Goal: Task Accomplishment & Management: Use online tool/utility

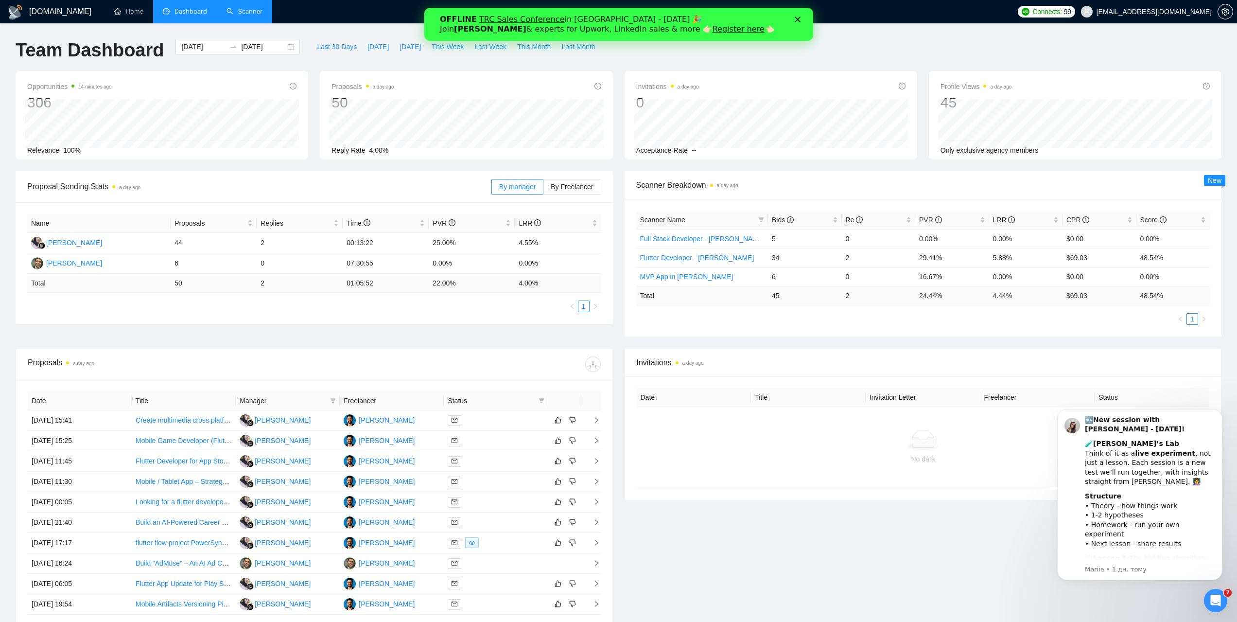
click at [241, 12] on link "Scanner" at bounding box center [245, 11] width 36 height 8
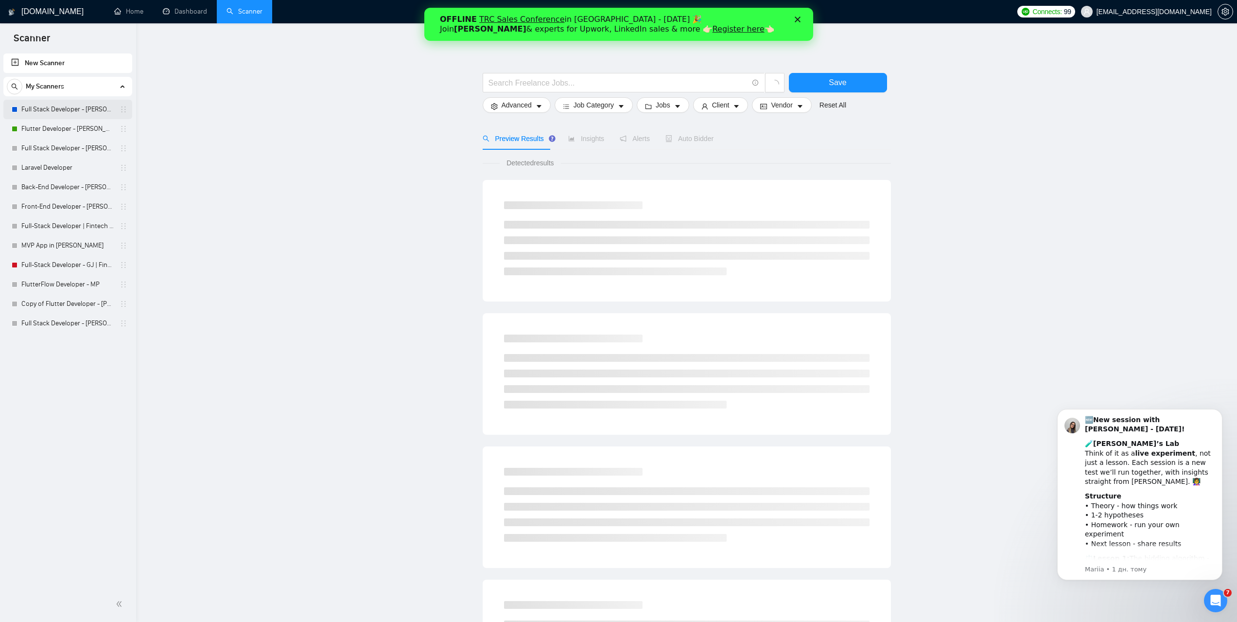
click at [97, 113] on link "Full Stack Developer - [PERSON_NAME]" at bounding box center [67, 109] width 92 height 19
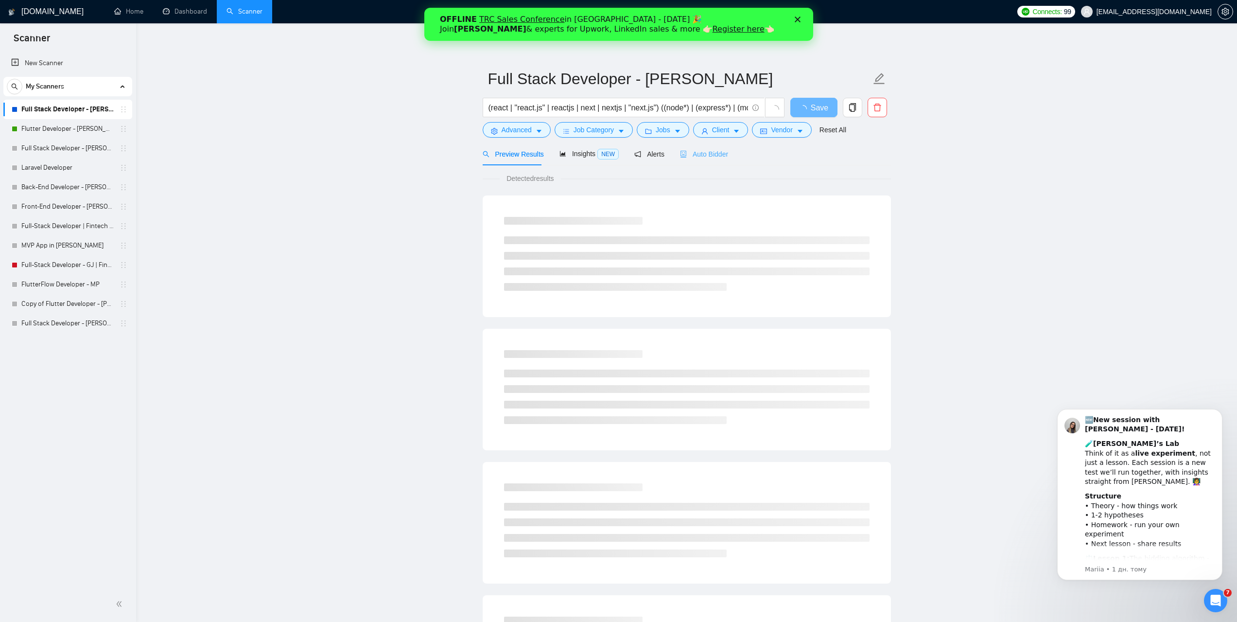
click at [707, 147] on div "Auto Bidder" at bounding box center [704, 153] width 48 height 23
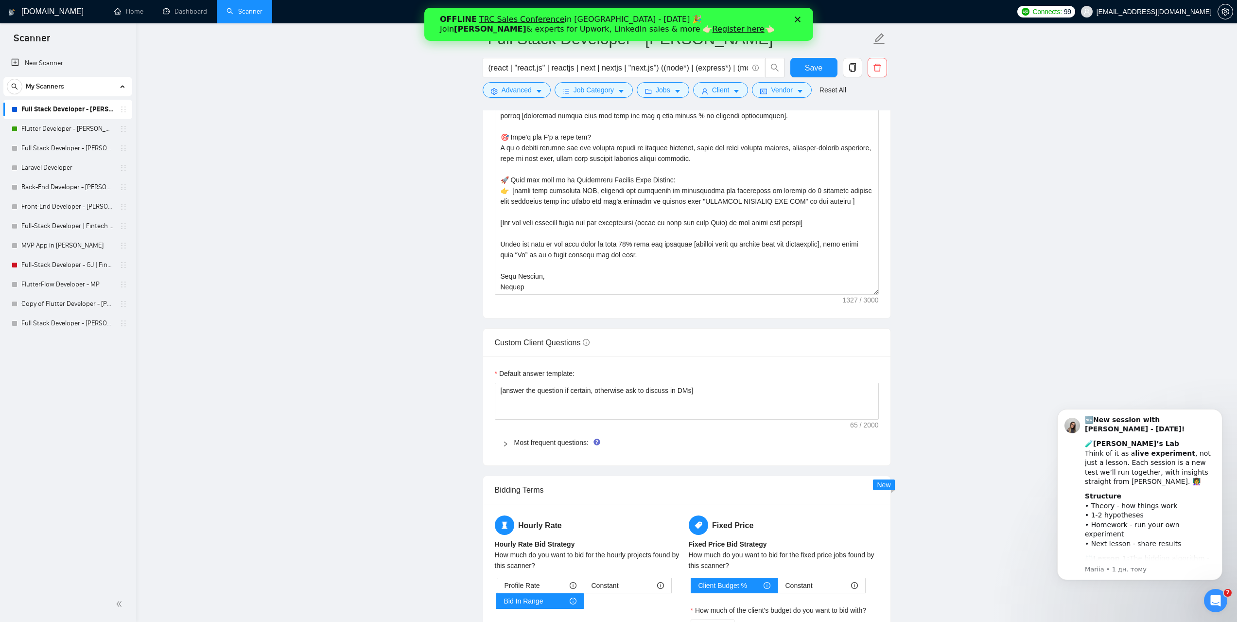
scroll to position [1118, 0]
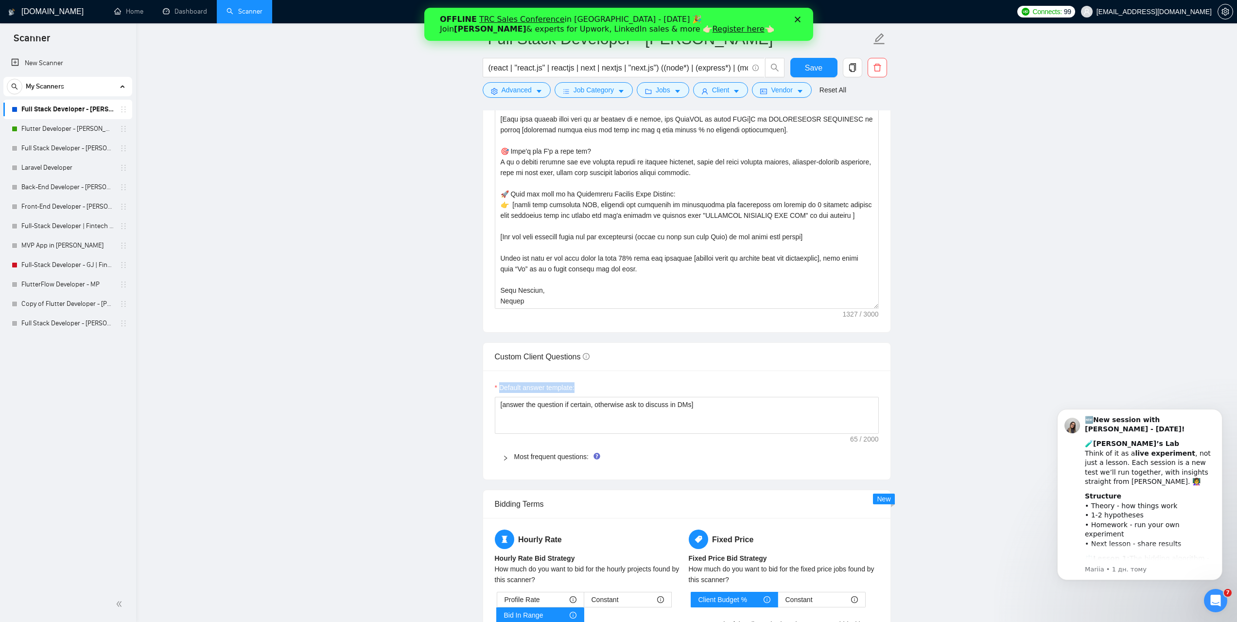
drag, startPoint x: 578, startPoint y: 387, endPoint x: 501, endPoint y: 384, distance: 77.4
click at [501, 384] on div "Default answer template:" at bounding box center [687, 389] width 384 height 15
copy label "Default answer template:"
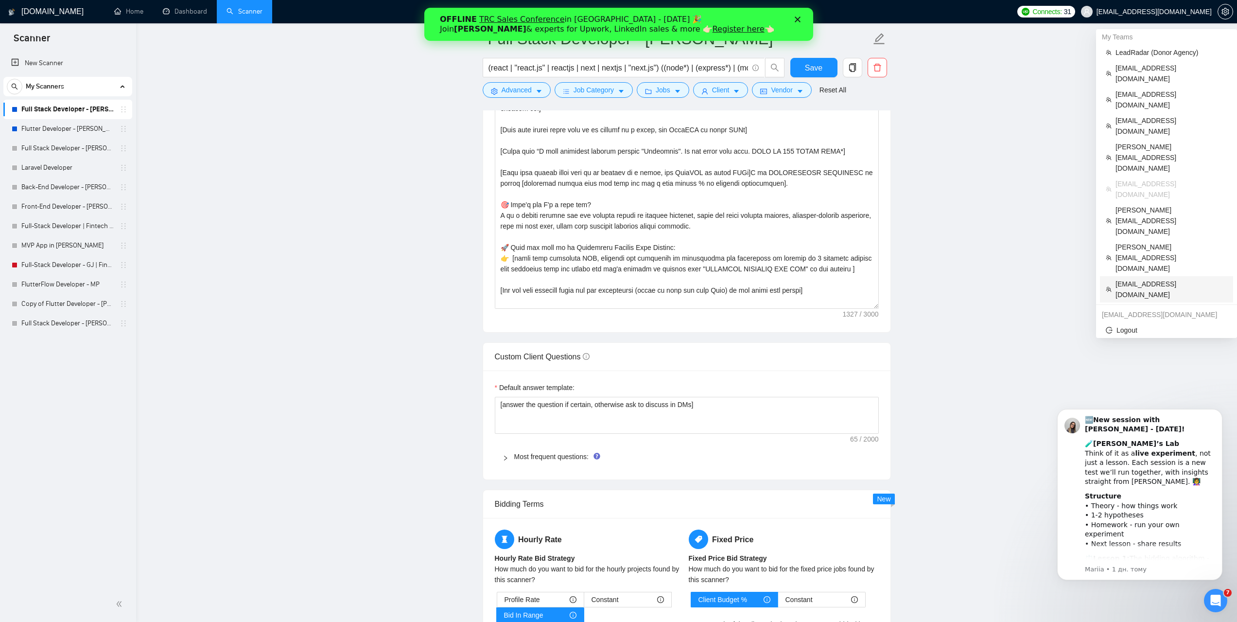
click at [1136, 279] on span "[EMAIL_ADDRESS][DOMAIN_NAME]" at bounding box center [1172, 289] width 112 height 21
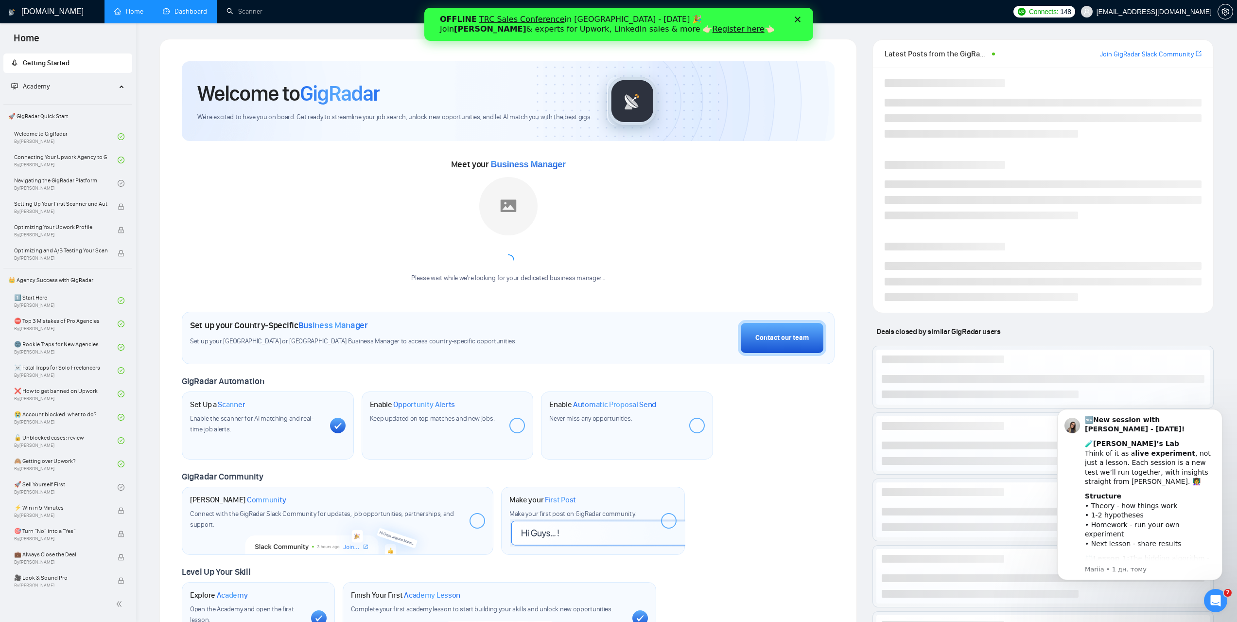
click at [193, 14] on link "Dashboard" at bounding box center [185, 11] width 44 height 8
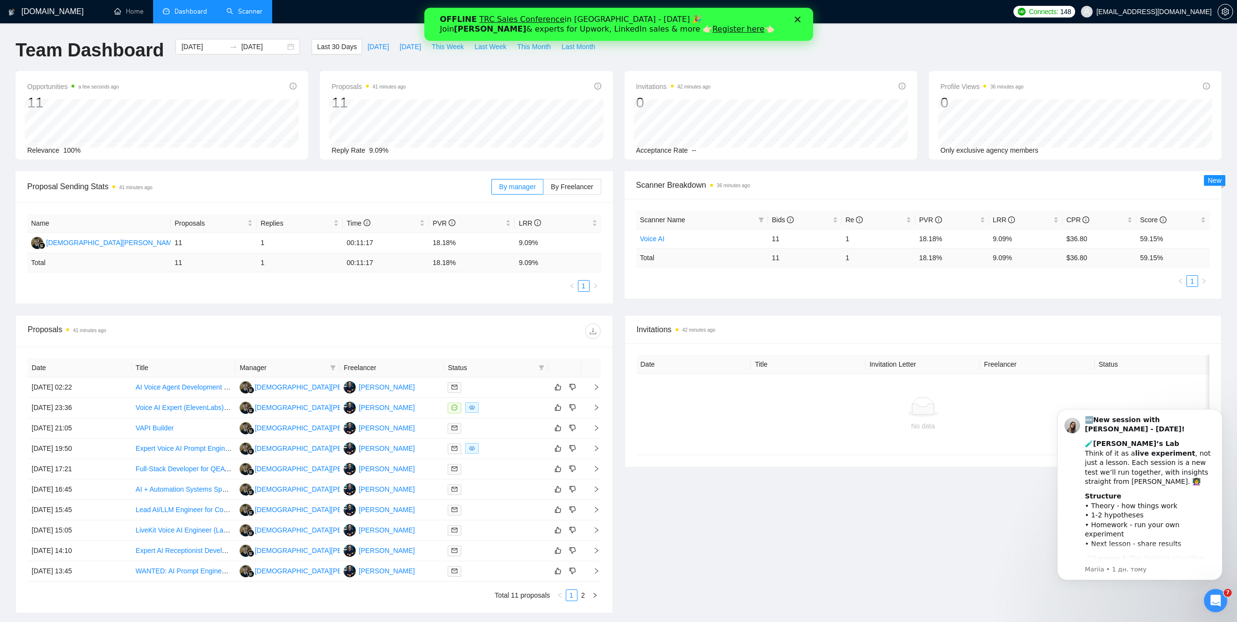
click at [230, 16] on link "Scanner" at bounding box center [245, 11] width 36 height 8
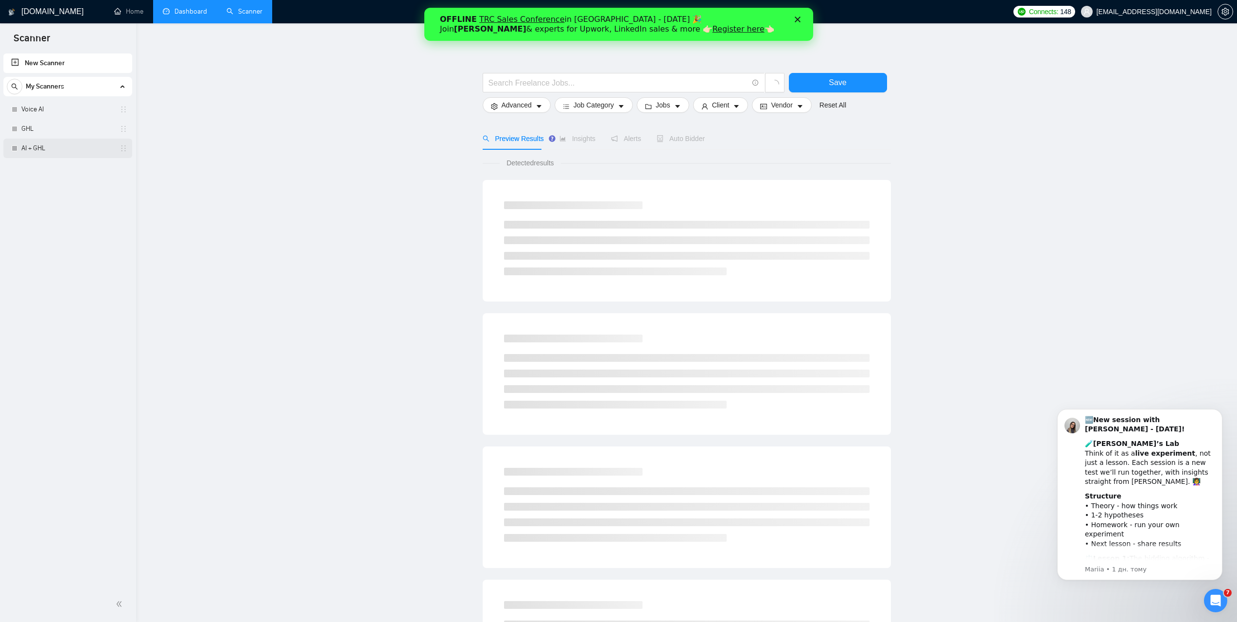
click at [46, 153] on link "AI + GHL" at bounding box center [67, 148] width 92 height 19
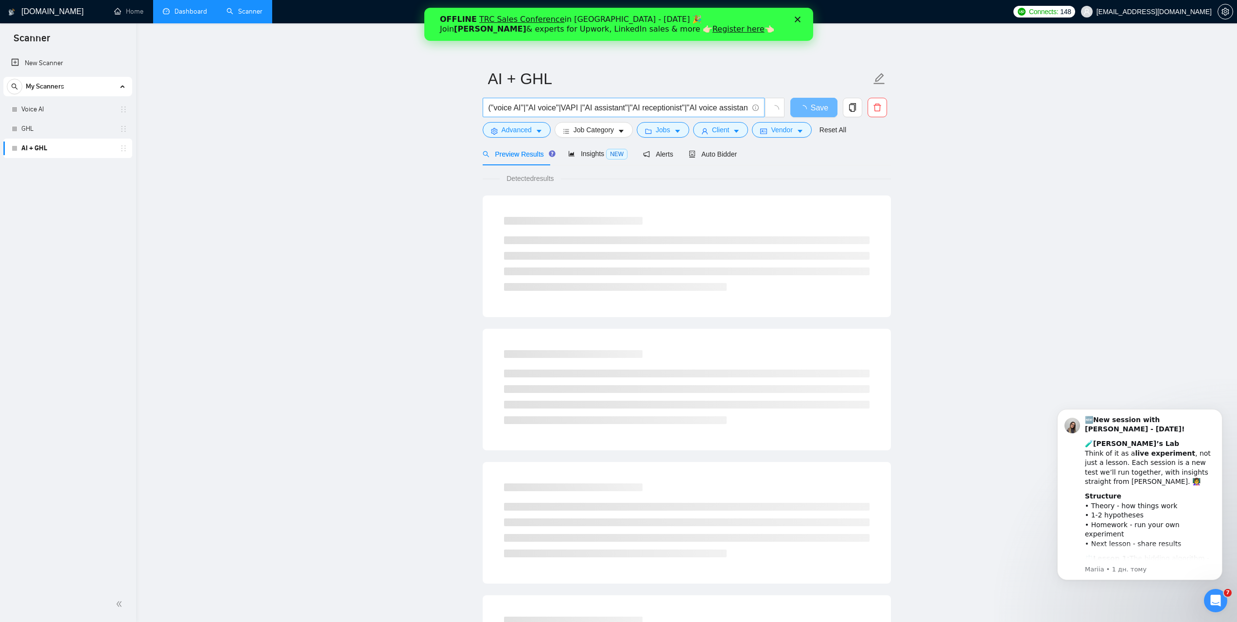
click at [713, 110] on input "("voice AI"|"AI voice"|VAPI |"AI assistant"|"AI receptionist"|"AI voice assista…" at bounding box center [619, 108] width 260 height 12
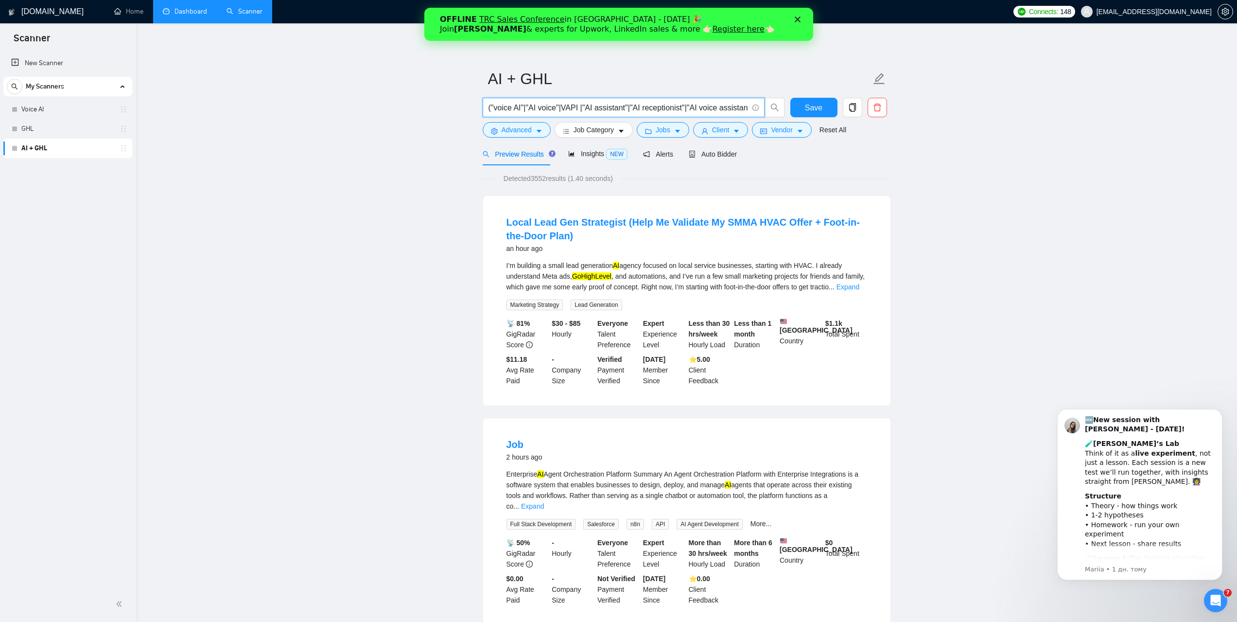
click at [544, 505] on link "Expand" at bounding box center [532, 506] width 23 height 8
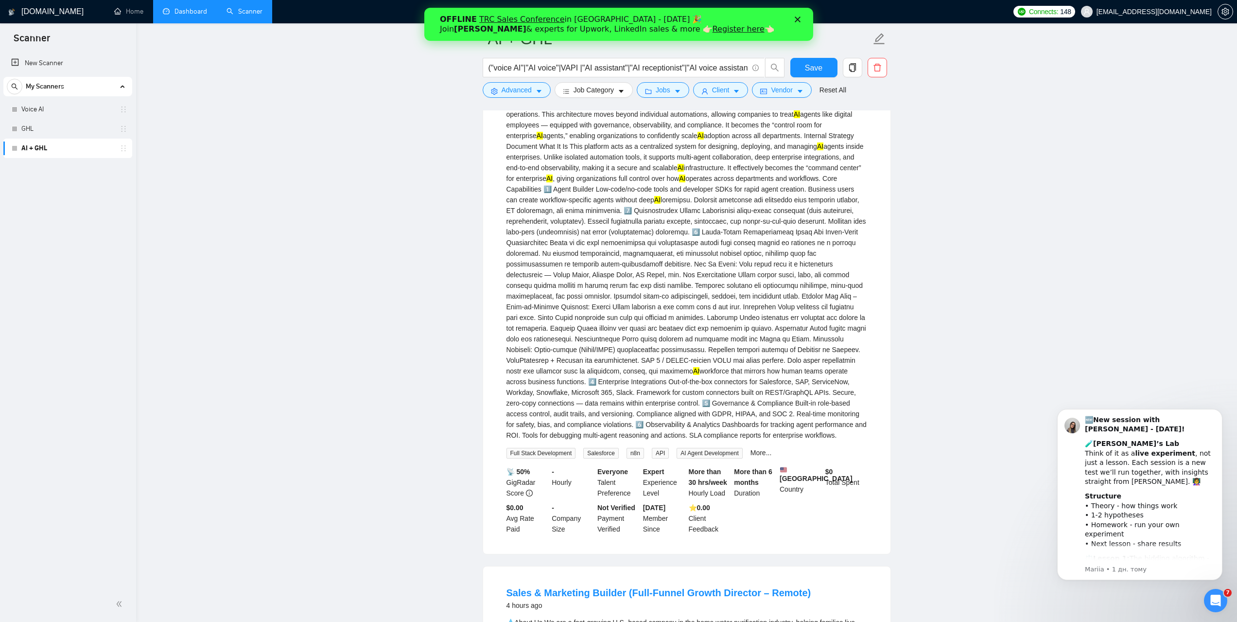
scroll to position [486, 0]
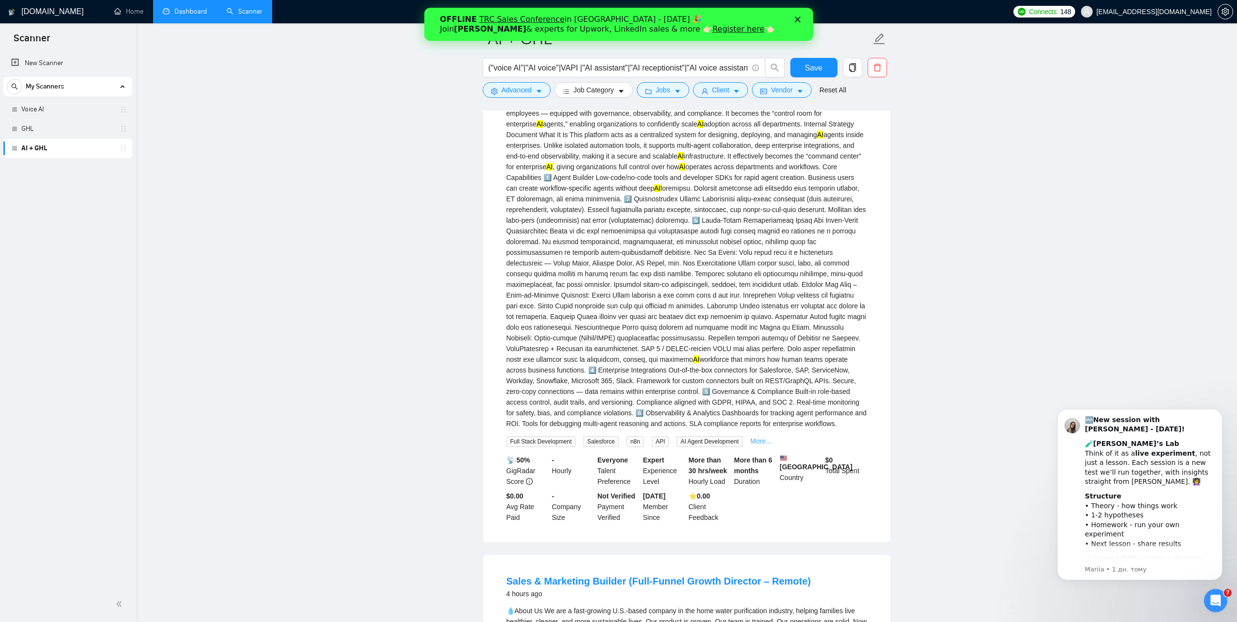
click at [765, 445] on link "More..." at bounding box center [760, 441] width 21 height 8
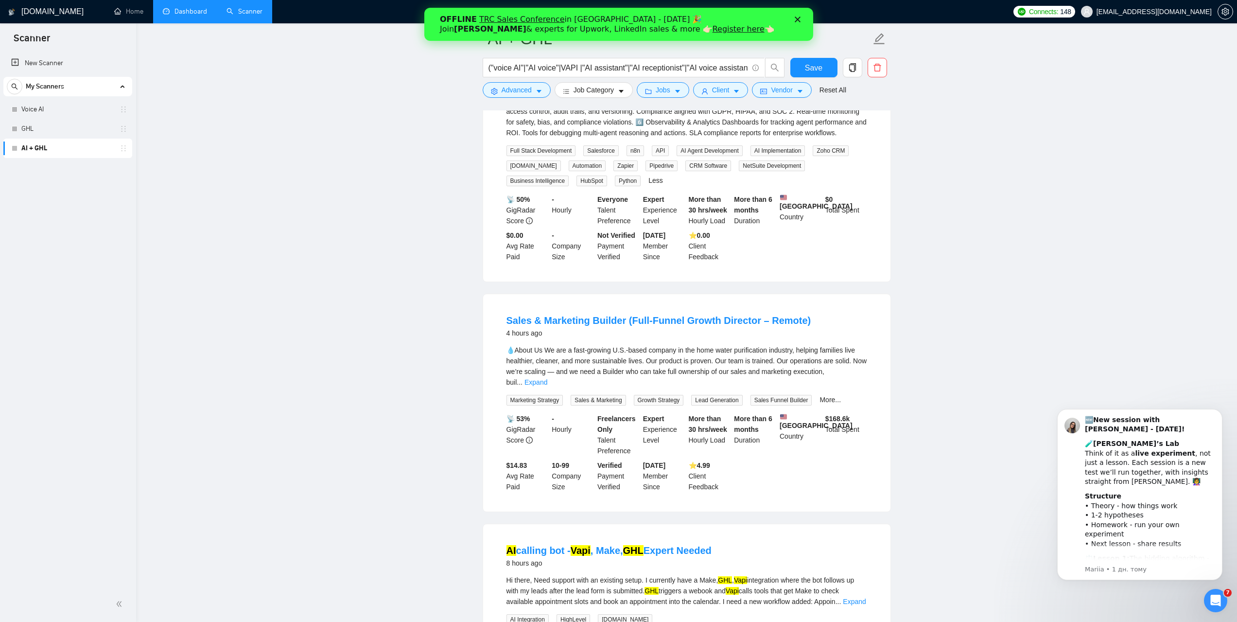
scroll to position [778, 0]
click at [547, 381] on link "Expand" at bounding box center [535, 381] width 23 height 8
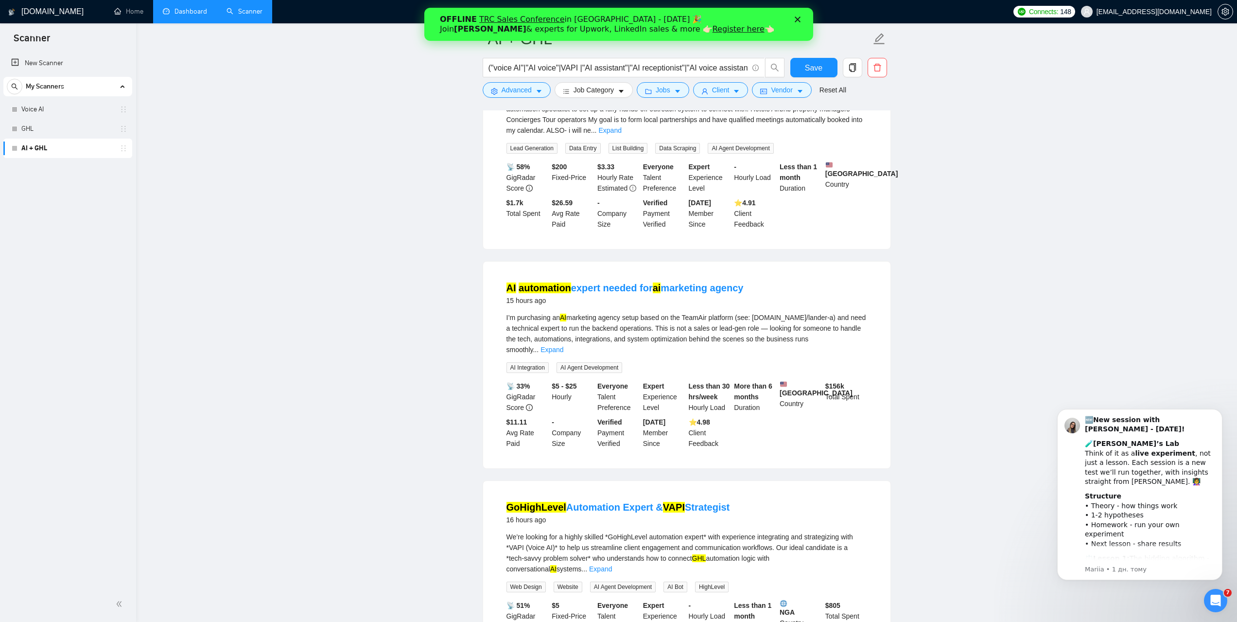
scroll to position [2139, 0]
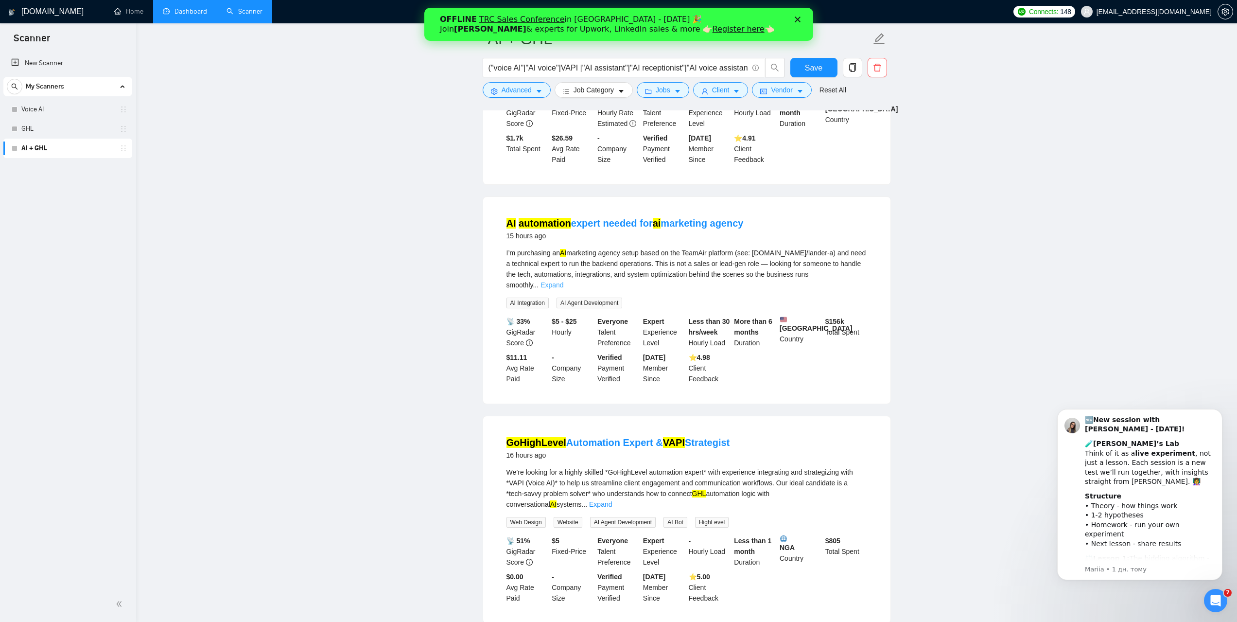
click at [563, 282] on link "Expand" at bounding box center [552, 285] width 23 height 8
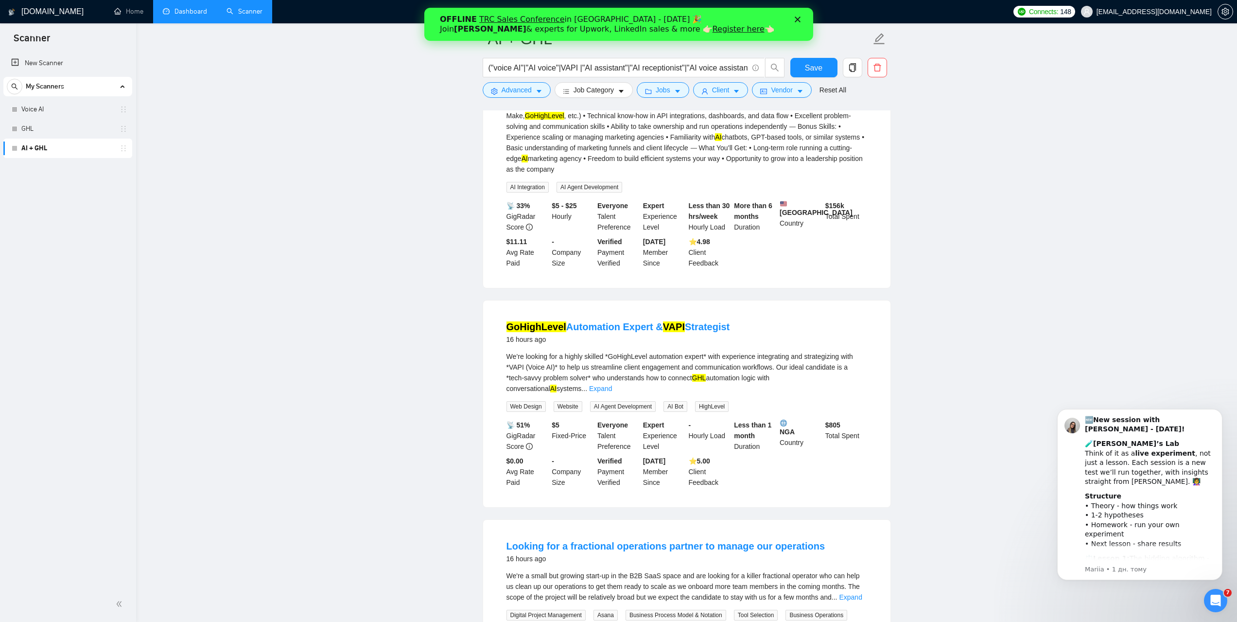
scroll to position [2382, 0]
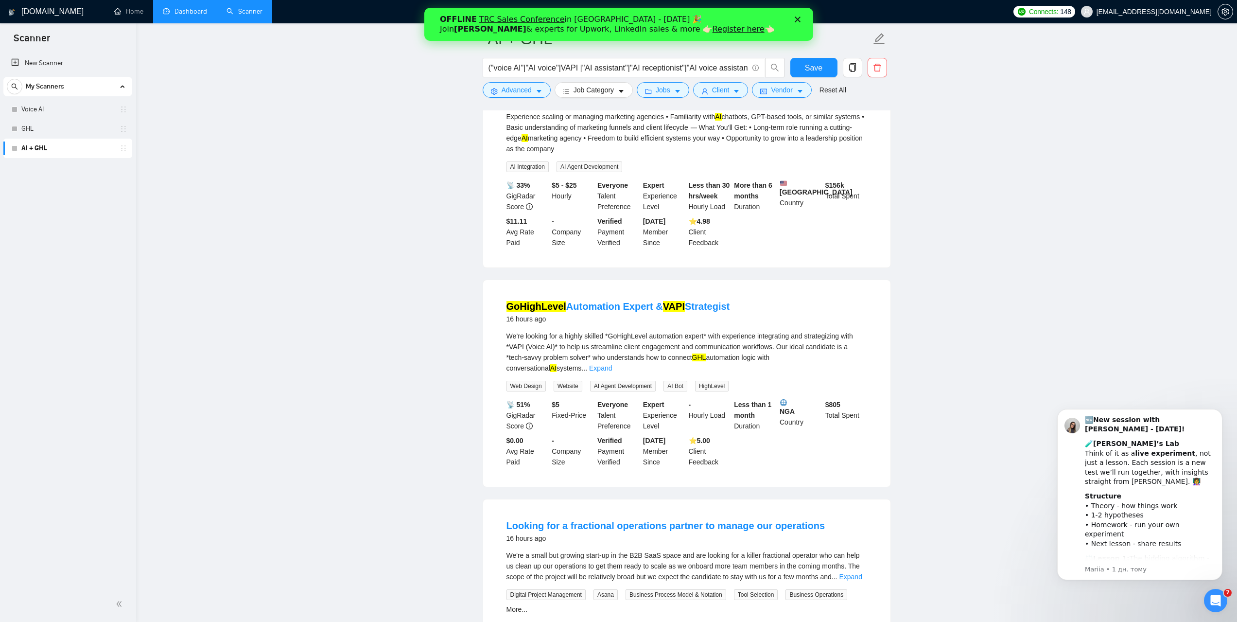
click at [612, 364] on link "Expand" at bounding box center [600, 368] width 23 height 8
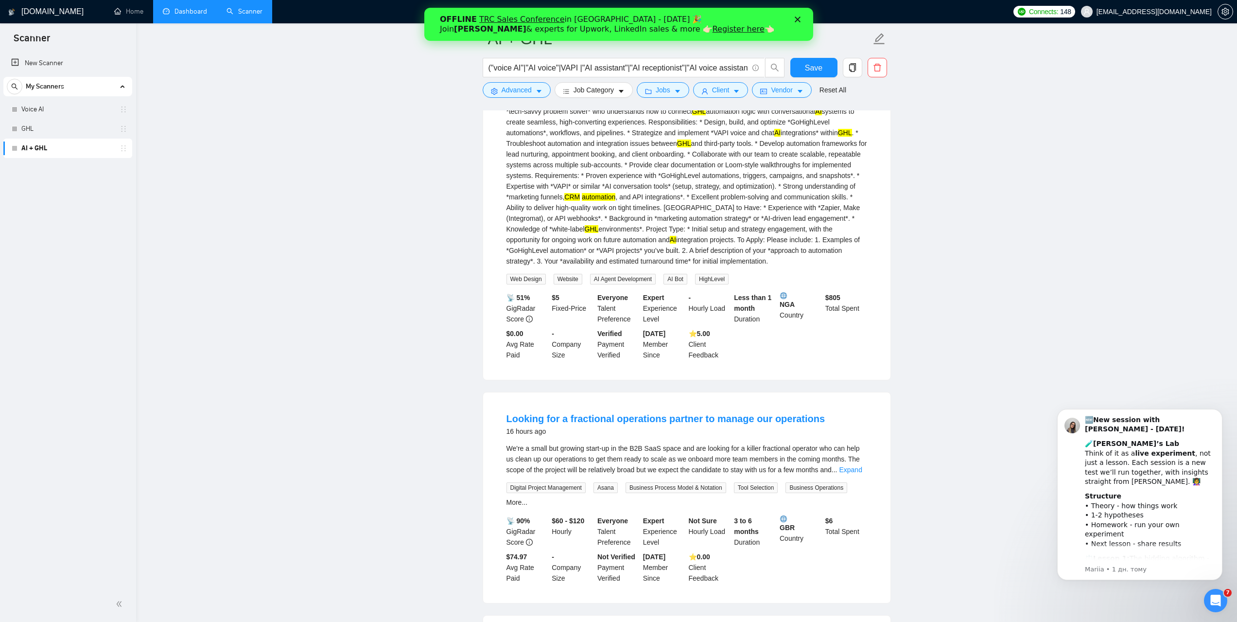
scroll to position [2868, 0]
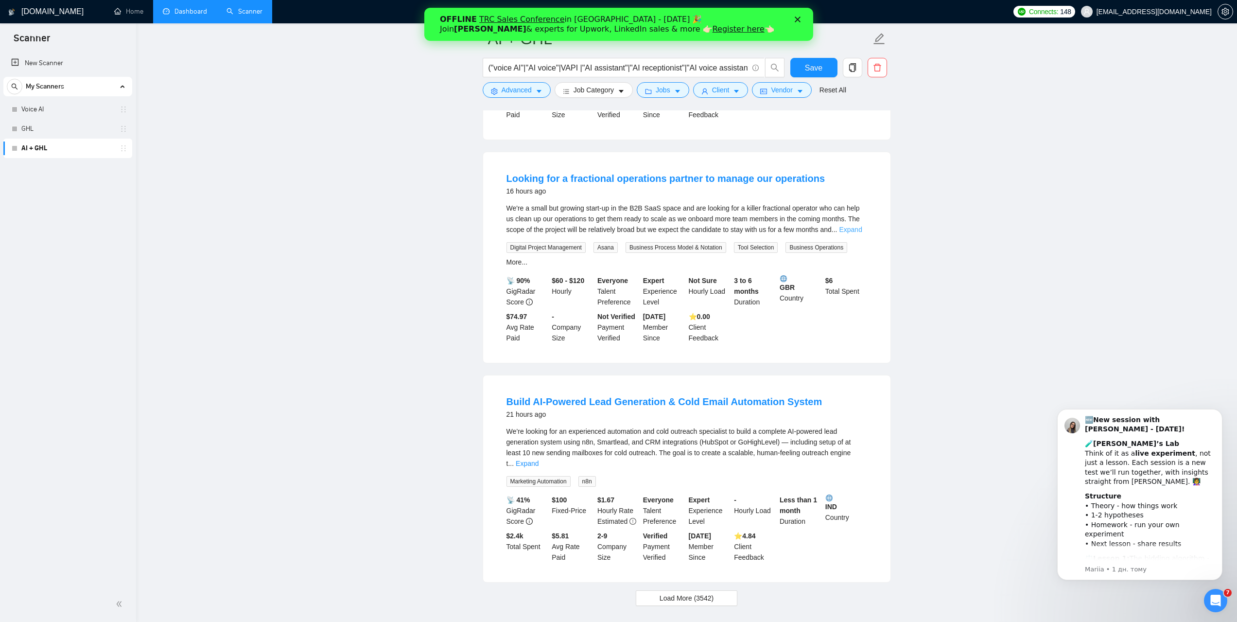
click at [854, 231] on link "Expand" at bounding box center [850, 230] width 23 height 8
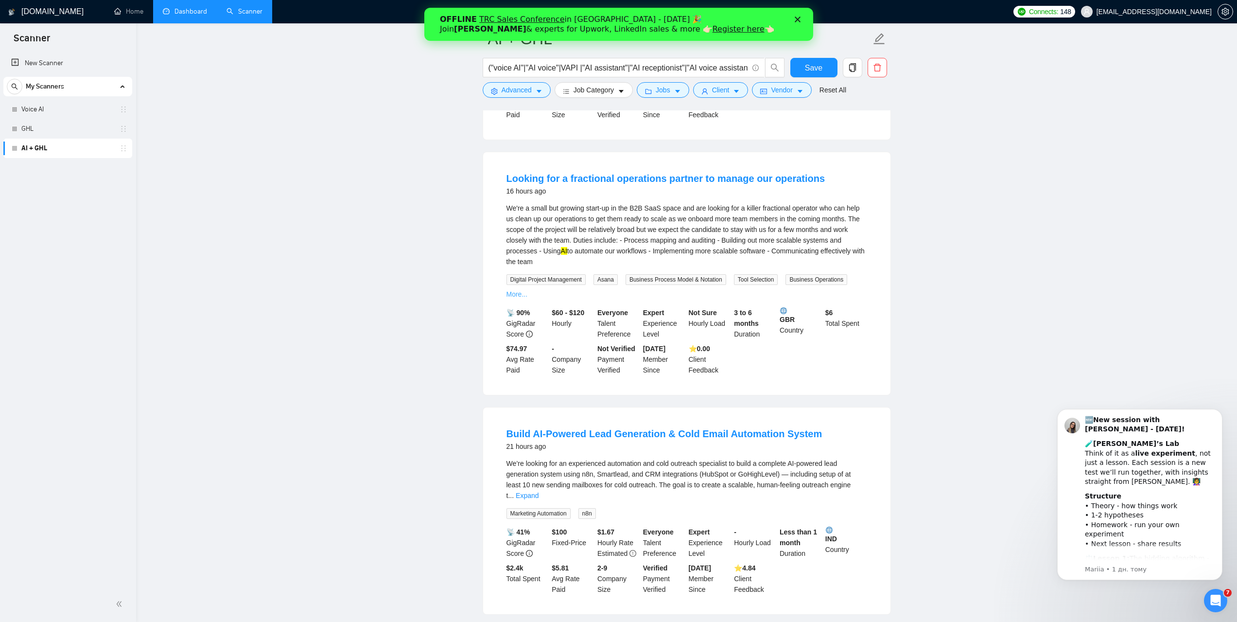
click at [516, 295] on link "More..." at bounding box center [516, 294] width 21 height 8
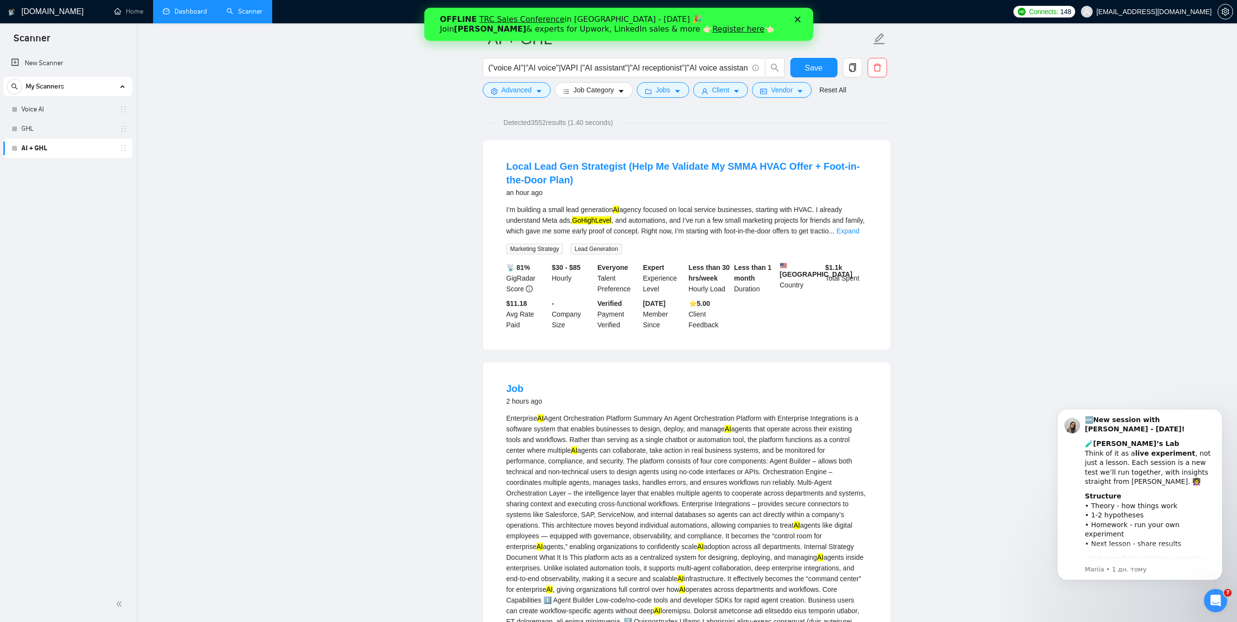
scroll to position [0, 0]
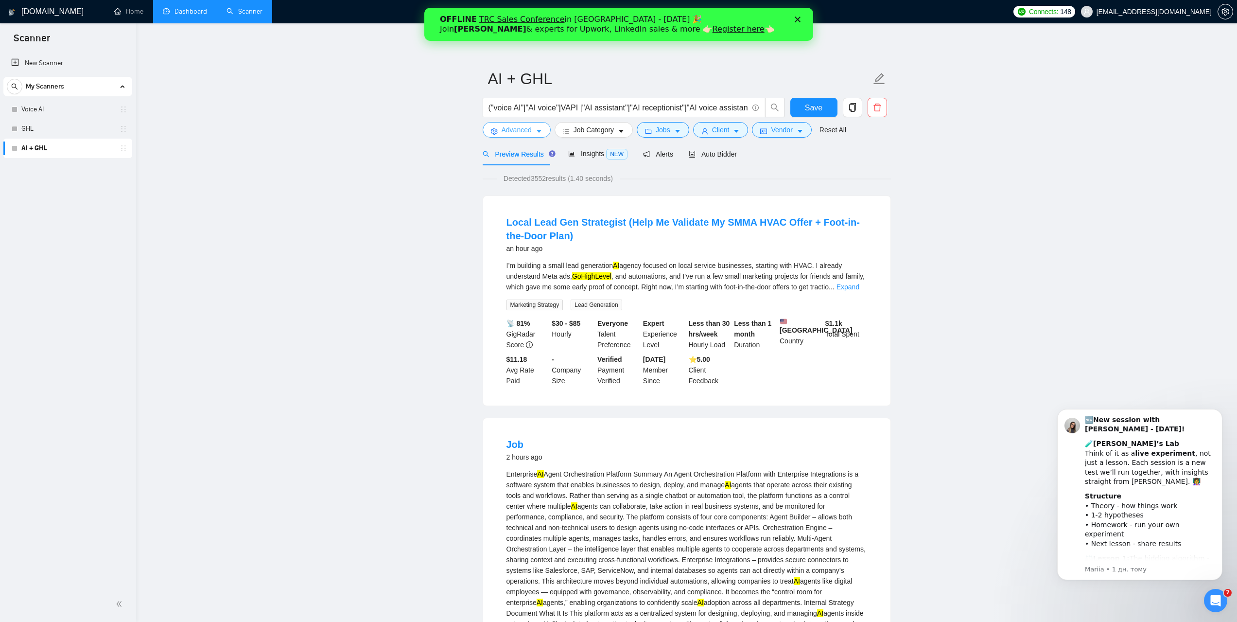
click at [526, 125] on span "Advanced" at bounding box center [517, 129] width 30 height 11
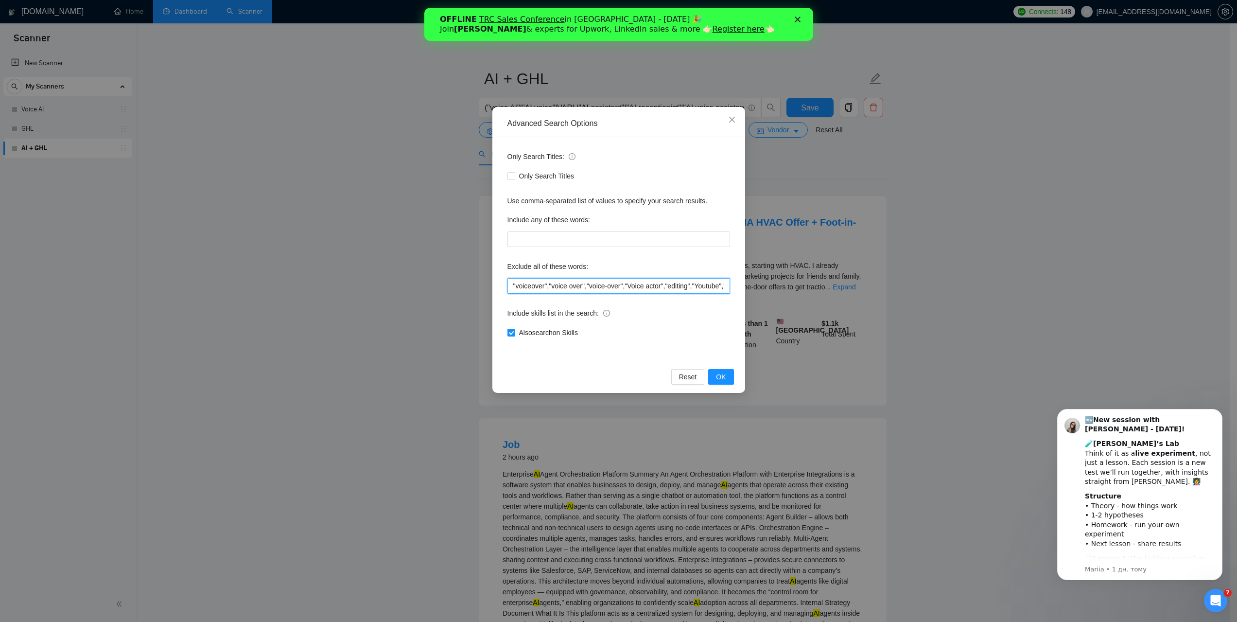
drag, startPoint x: 659, startPoint y: 286, endPoint x: 547, endPoint y: 288, distance: 111.8
click at [547, 288] on input ""voiceover","voice over","voice-over","Voice actor","editing","Youtube","creato…" at bounding box center [618, 286] width 223 height 16
click at [733, 113] on span "Close" at bounding box center [732, 120] width 26 height 26
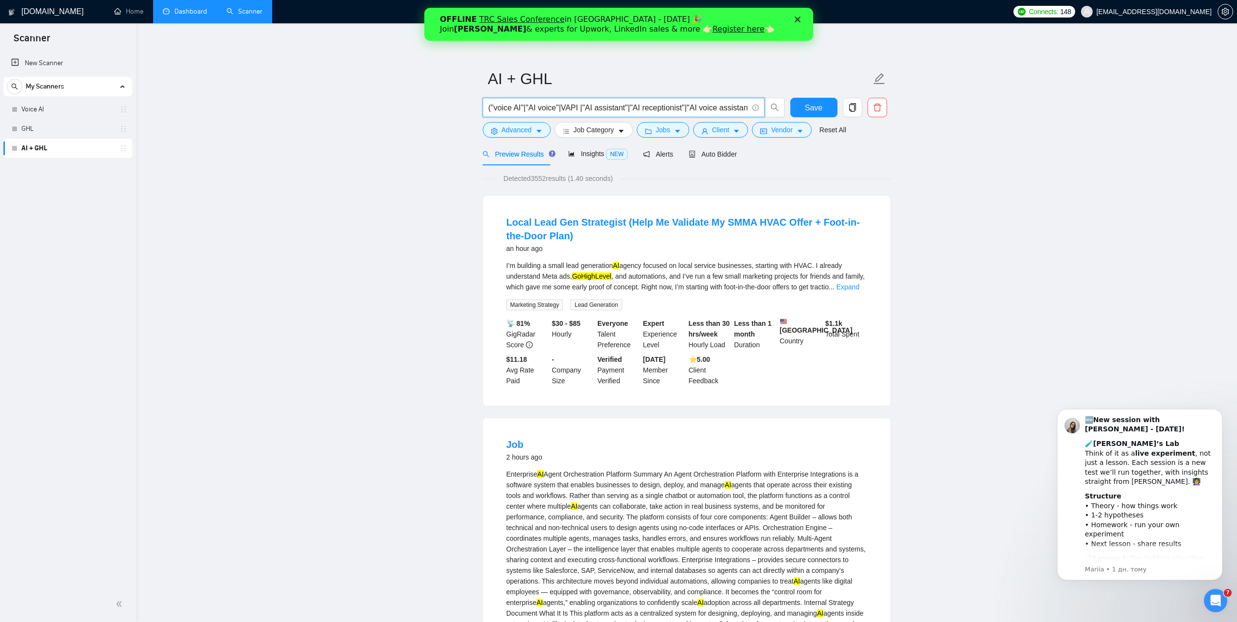
click at [634, 105] on input "("voice AI"|"AI voice"|VAPI |"AI assistant"|"AI receptionist"|"AI voice assista…" at bounding box center [619, 108] width 260 height 12
paste input "(("voice AI" | "AI voice" | VAPI | "AI assistant" | "AI receptionist" | "AI voi…"
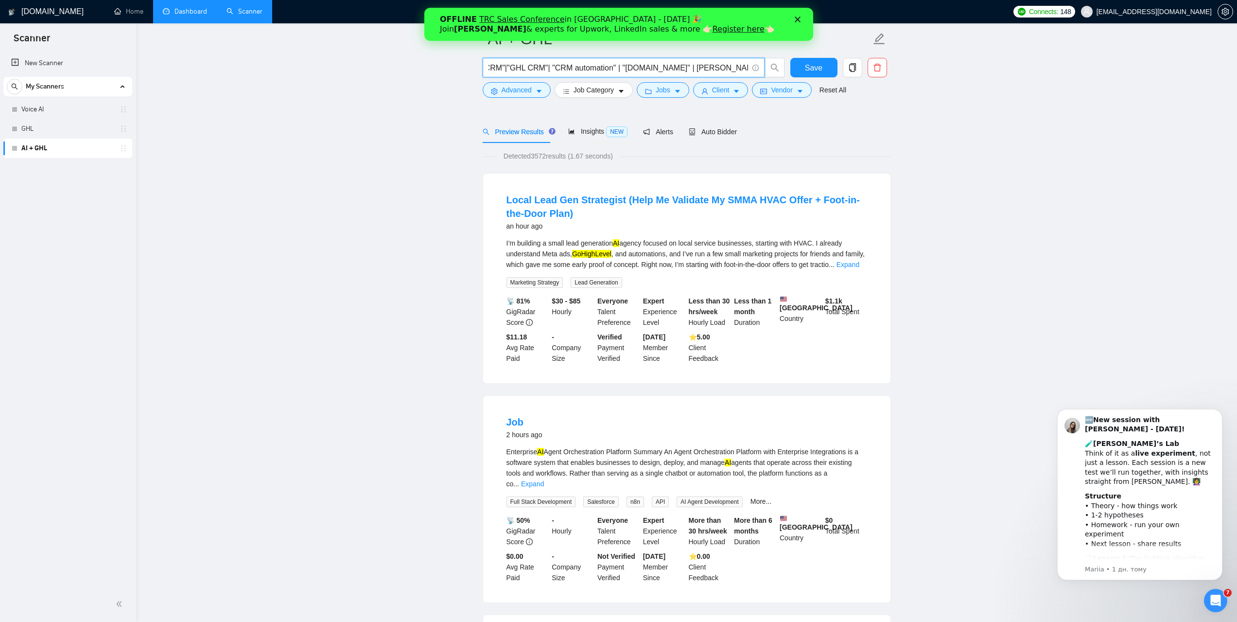
scroll to position [146, 0]
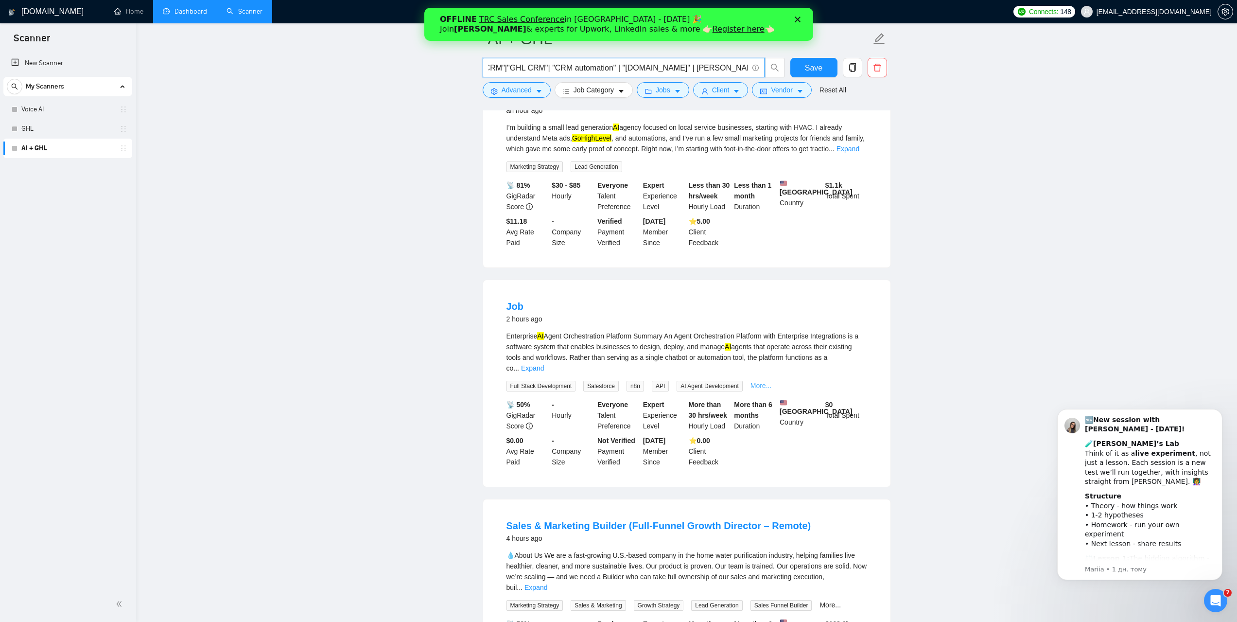
type input "(("voice AI" | "AI voice" | VAPI | "AI assistant" | "AI receptionist" | "AI voi…"
click at [761, 382] on link "More..." at bounding box center [760, 386] width 21 height 8
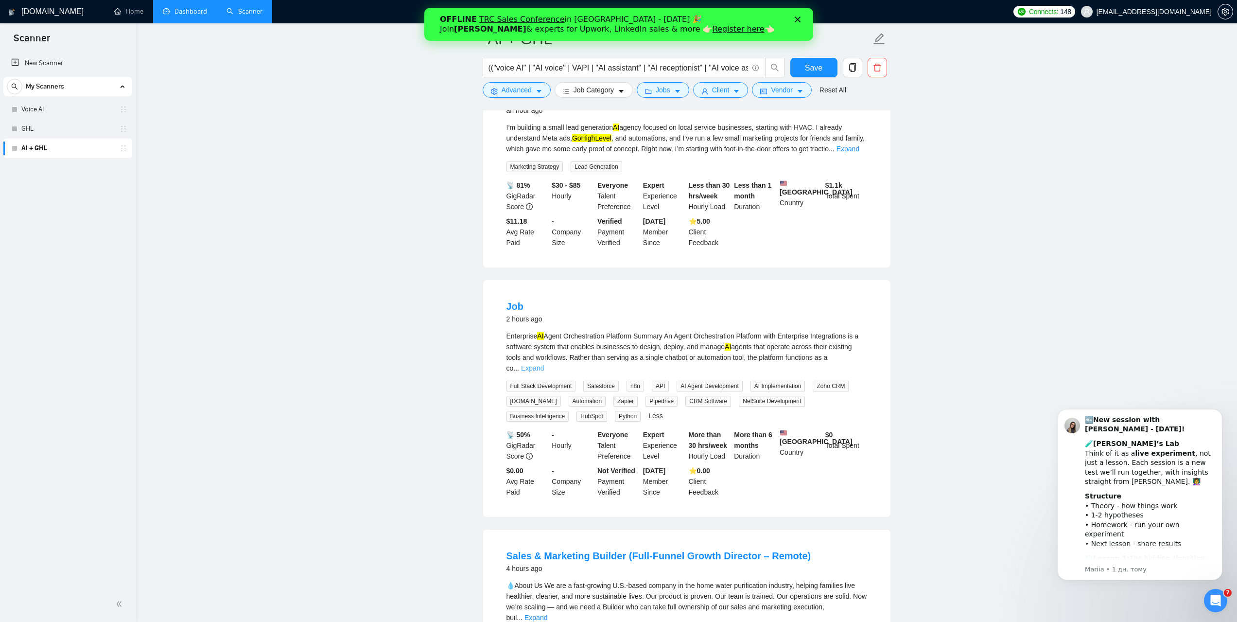
click at [544, 364] on link "Expand" at bounding box center [532, 368] width 23 height 8
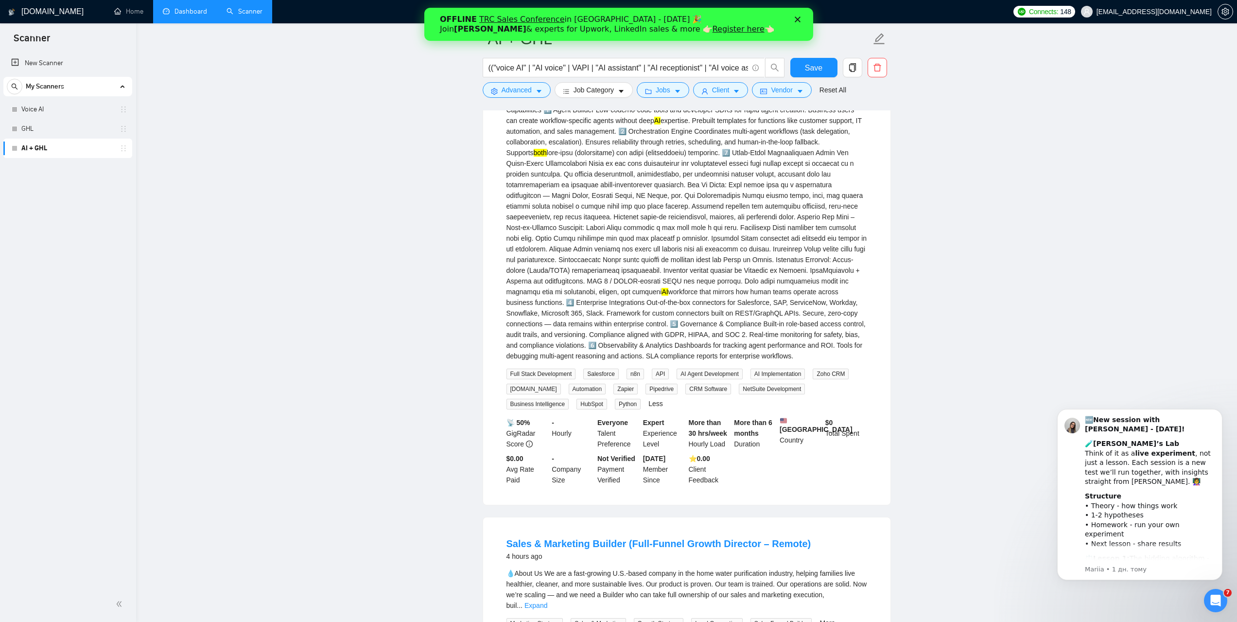
scroll to position [729, 0]
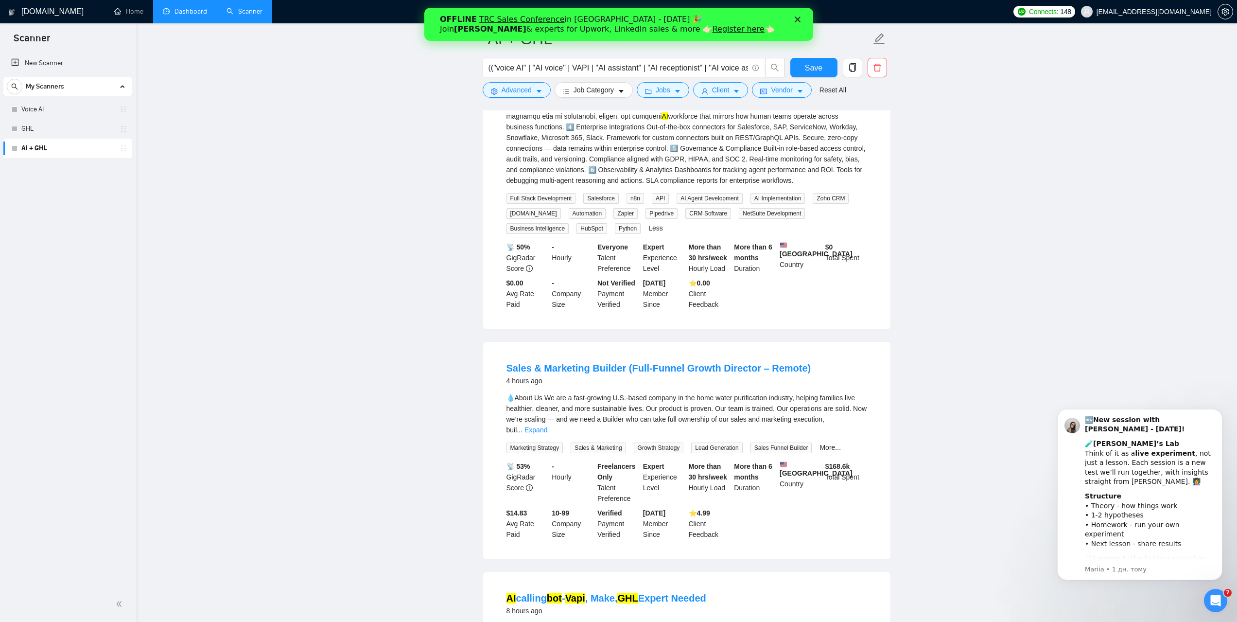
click at [547, 432] on link "Expand" at bounding box center [535, 430] width 23 height 8
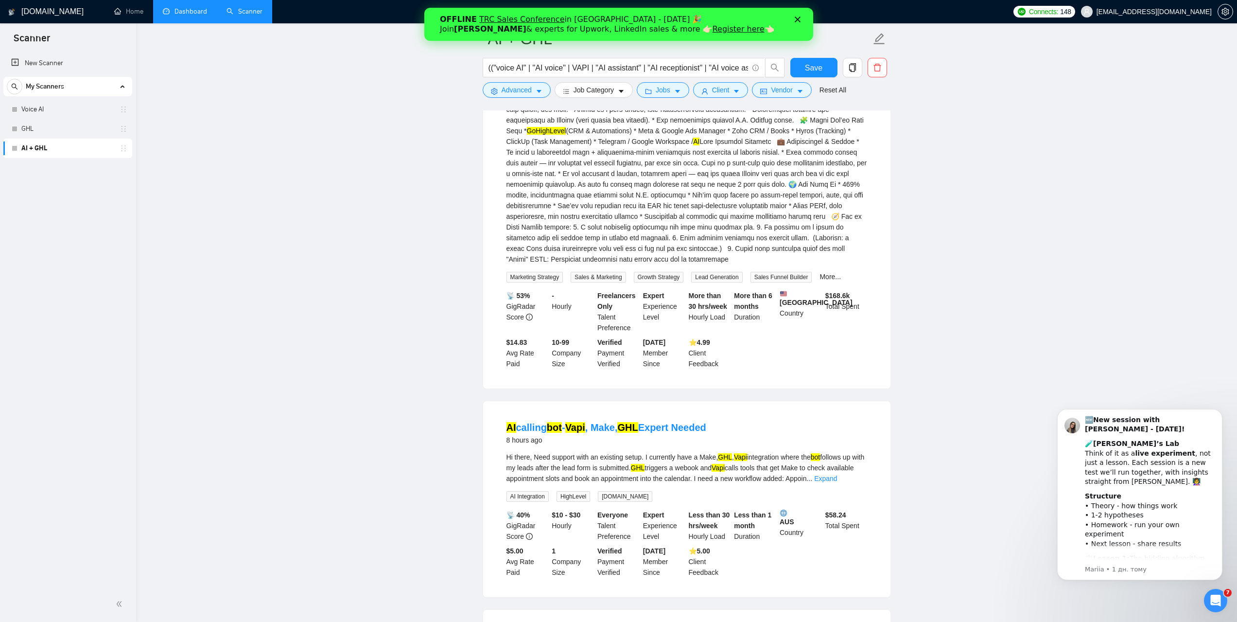
scroll to position [1410, 0]
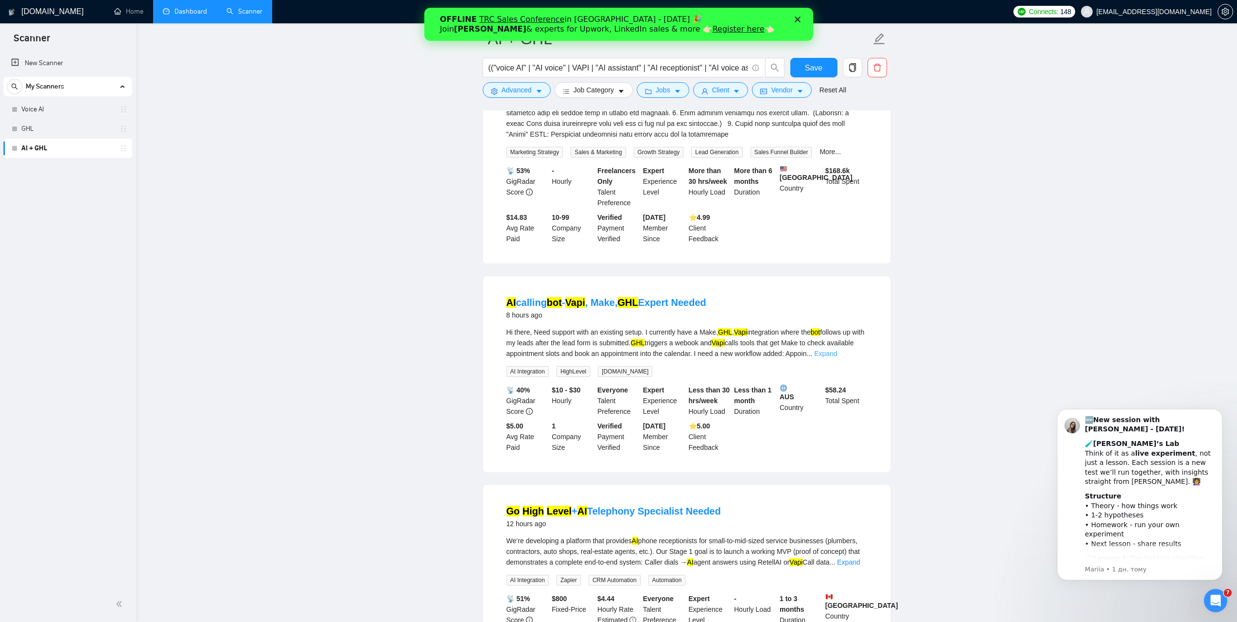
click at [837, 357] on link "Expand" at bounding box center [825, 353] width 23 height 8
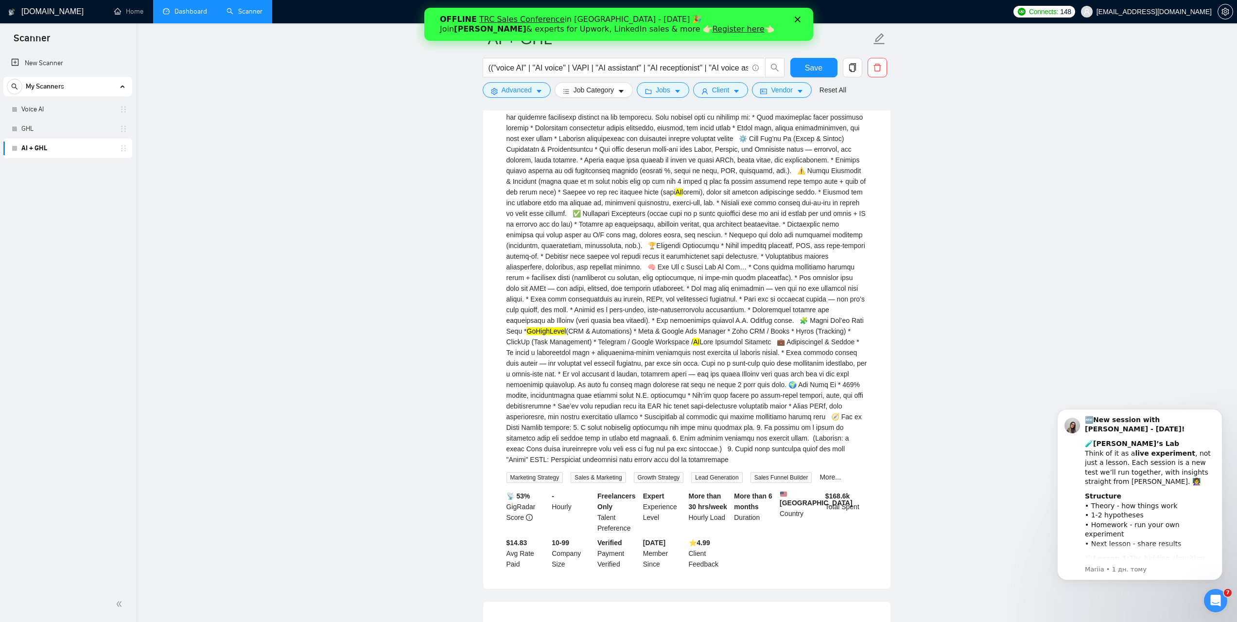
scroll to position [1069, 0]
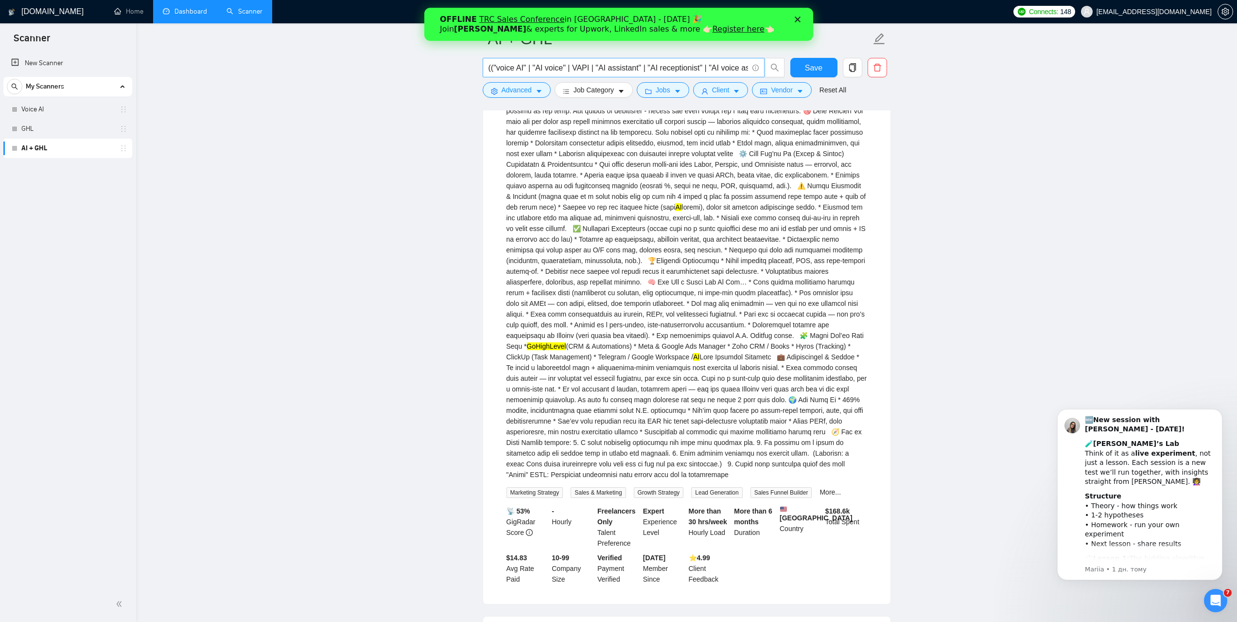
click at [628, 71] on input "(("voice AI" | "AI voice" | VAPI | "AI assistant" | "AI receptionist" | "AI voi…" at bounding box center [619, 68] width 260 height 12
paste input "(("voice AI" | "AI voice" | VAPI | "AI assistant" | "AI receptionist" | "AI voi…"
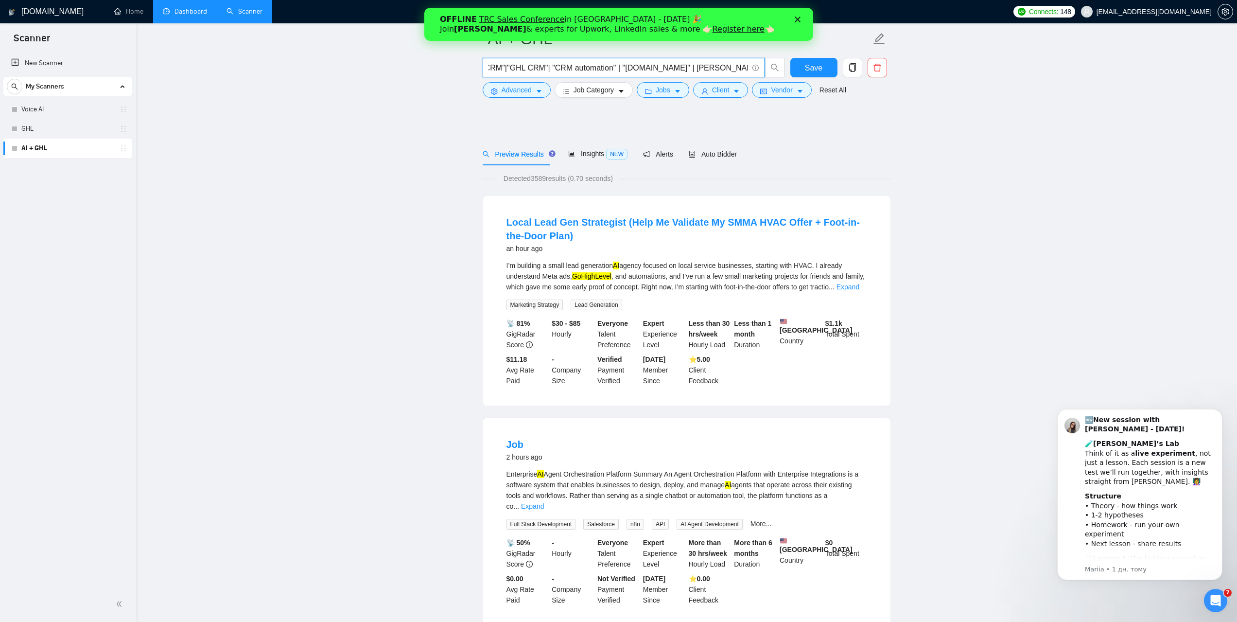
scroll to position [243, 0]
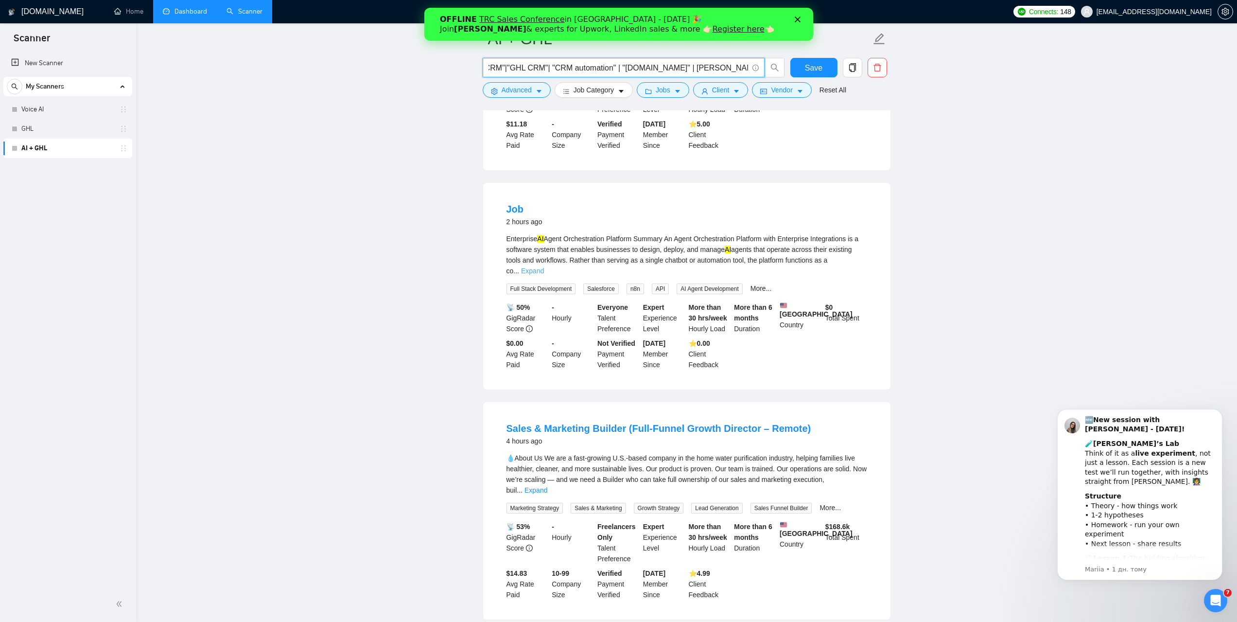
type input "(("voice AI" | "AI voice" | VAPI | "AI assistant" | "AI receptionist" | "AI voi…"
click at [544, 267] on link "Expand" at bounding box center [532, 271] width 23 height 8
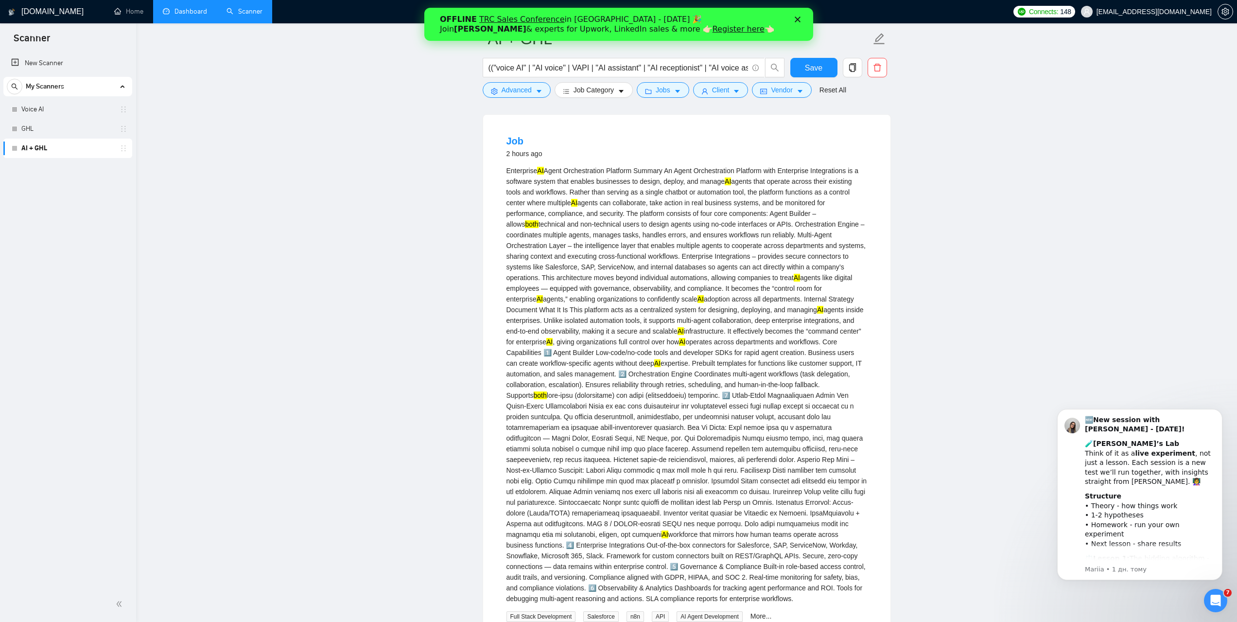
scroll to position [340, 0]
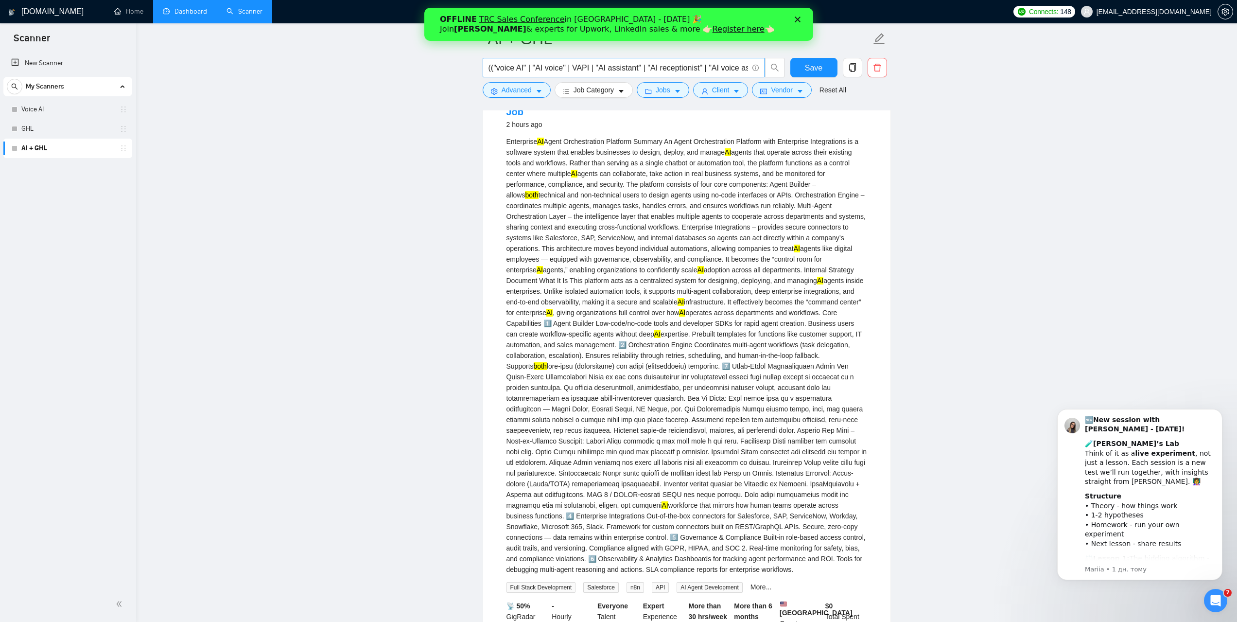
click at [695, 73] on input "(("voice AI" | "AI voice" | VAPI | "AI assistant" | "AI receptionist" | "AI voi…" at bounding box center [619, 68] width 260 height 12
paste input "(("voice AI" | "AI voice" | VAPI | "AI assistant" | "AI receptionist" | "AI voi…"
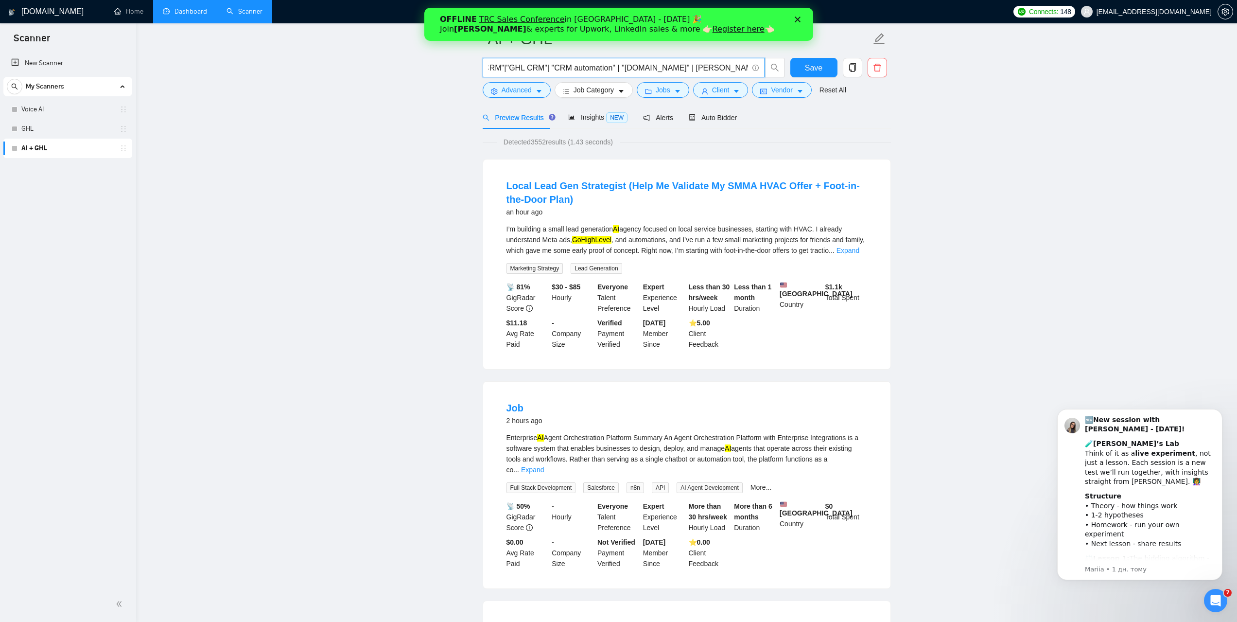
scroll to position [0, 0]
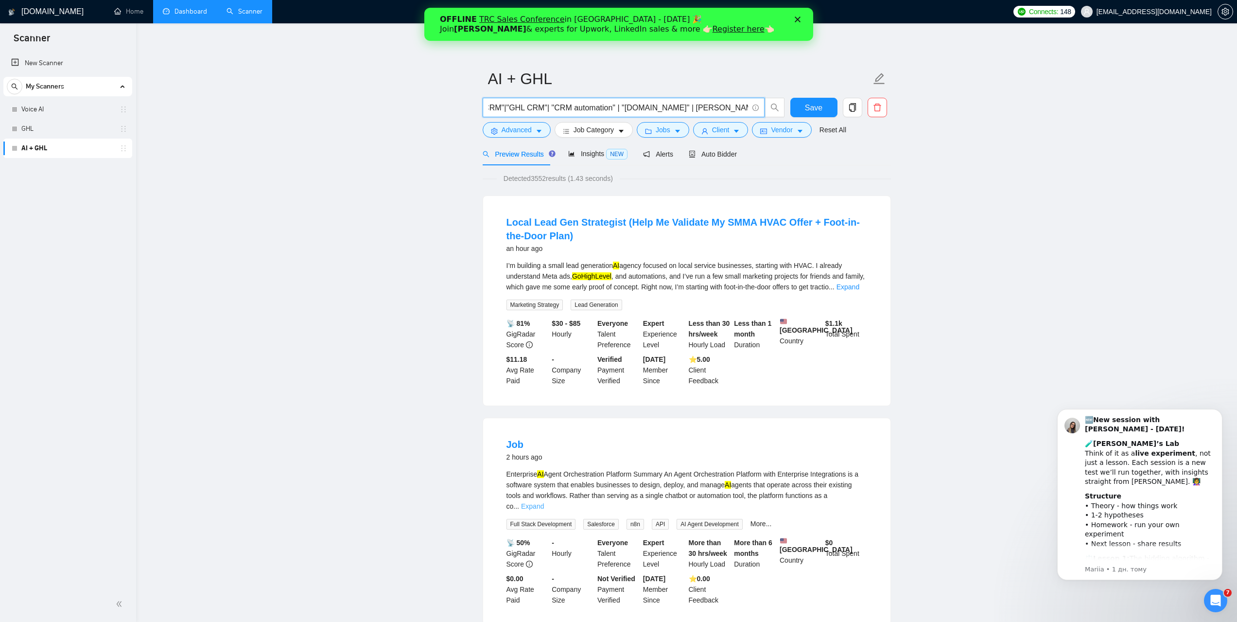
type input "(("voice AI" | "AI voice" | VAPI | "AI assistant" | "AI receptionist" | "AI voi…"
click at [544, 502] on link "Expand" at bounding box center [532, 506] width 23 height 8
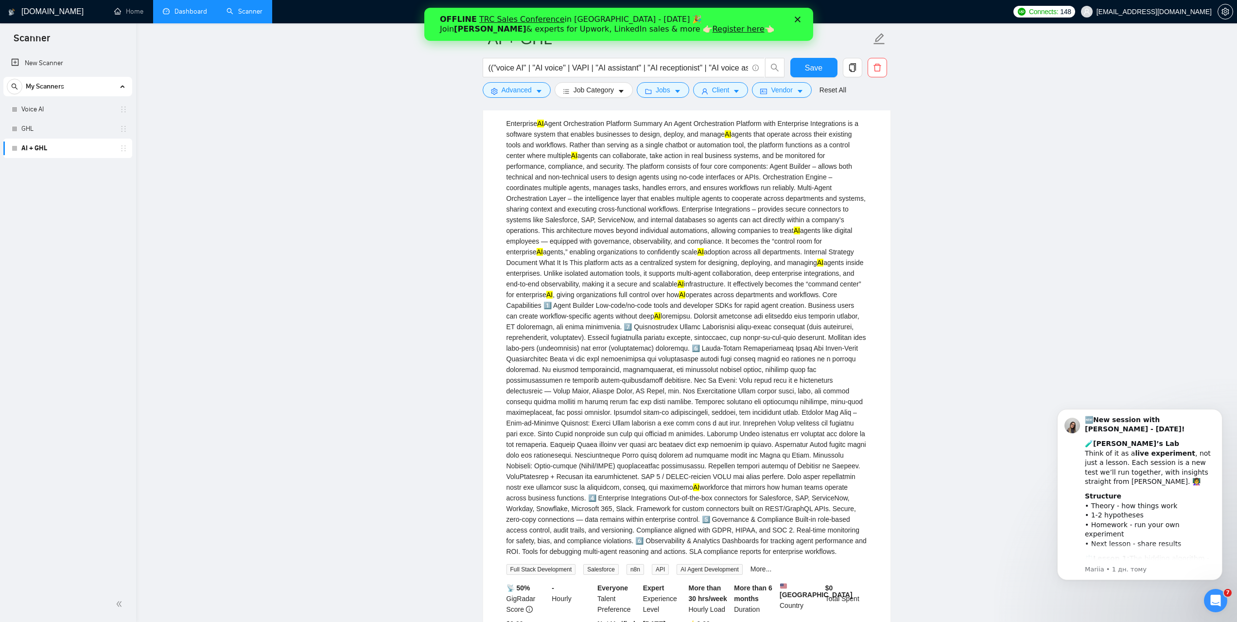
scroll to position [437, 0]
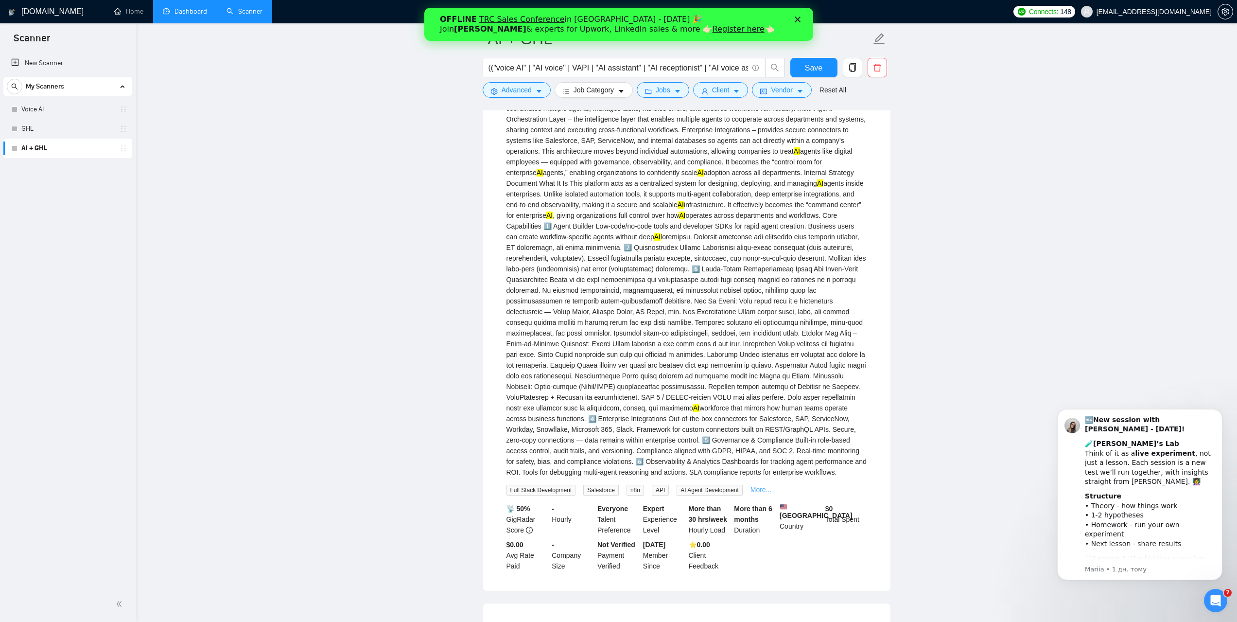
click at [758, 493] on link "More..." at bounding box center [760, 490] width 21 height 8
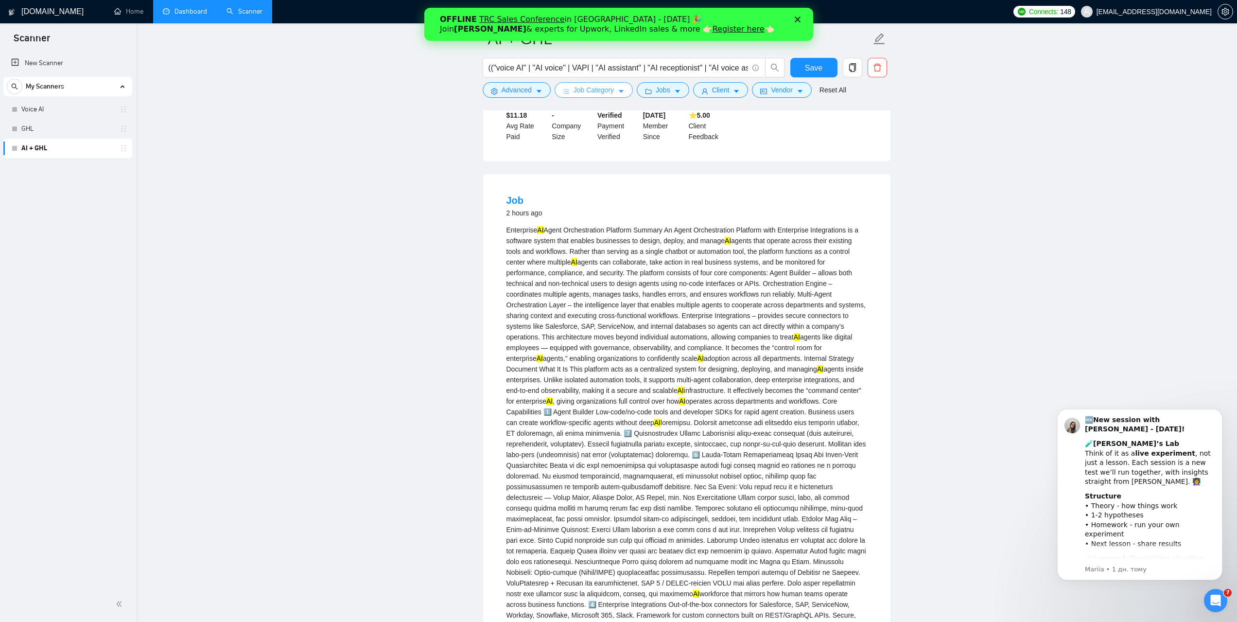
scroll to position [243, 0]
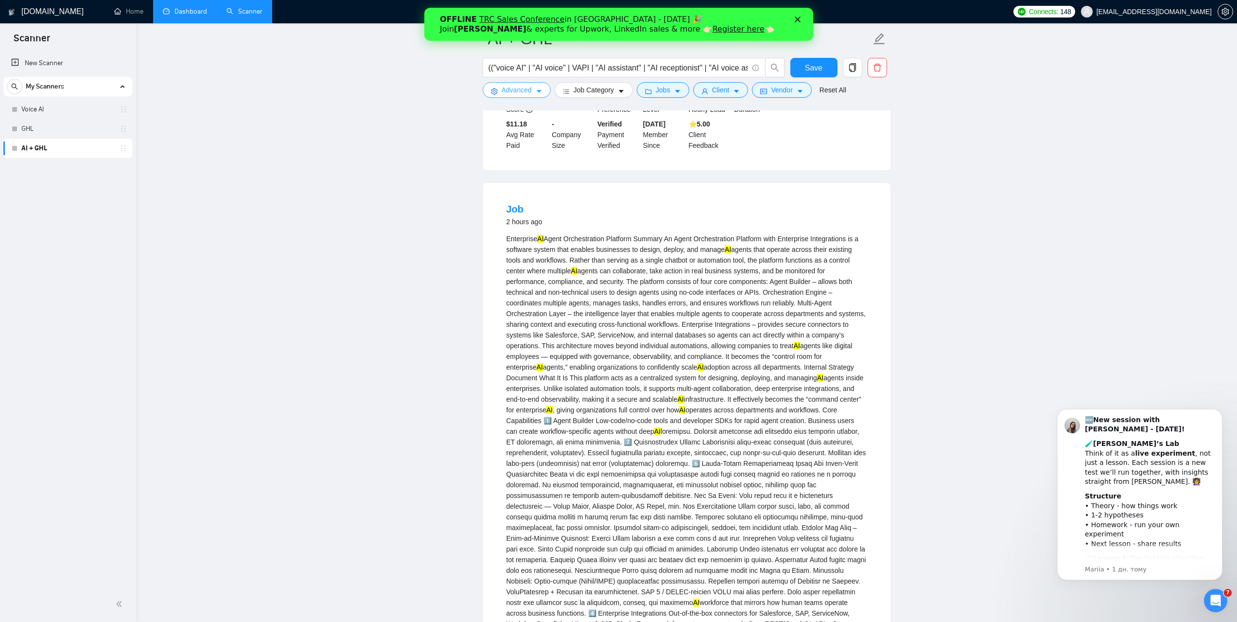
click at [540, 92] on icon "caret-down" at bounding box center [539, 91] width 7 height 7
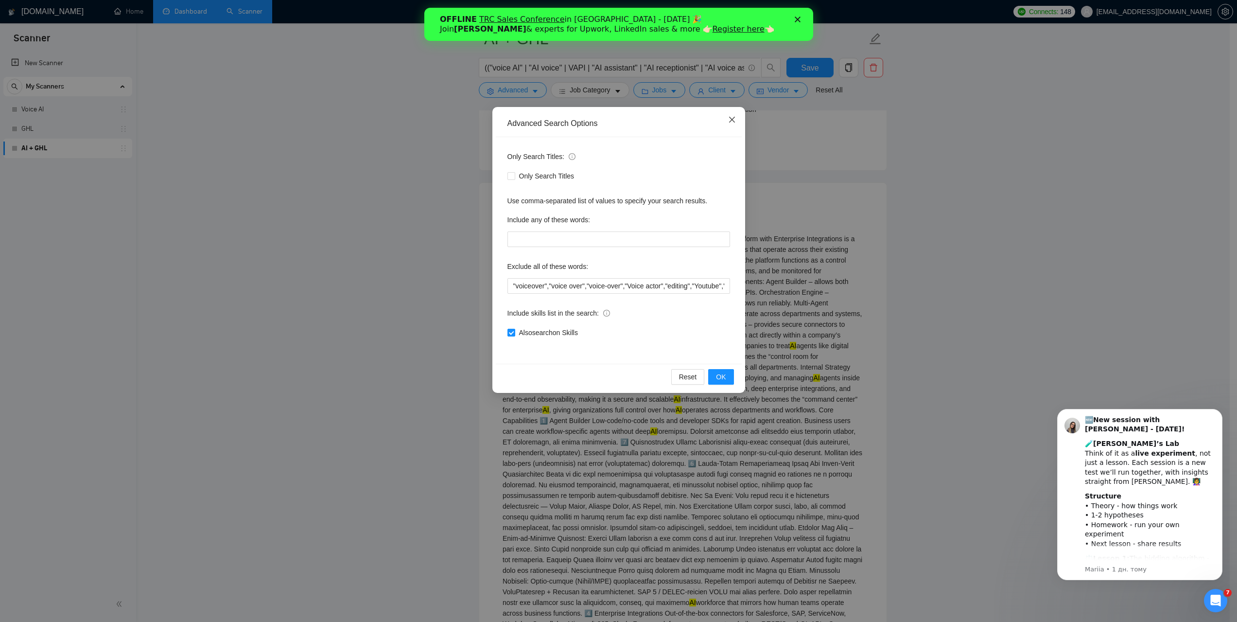
click at [730, 121] on icon "close" at bounding box center [732, 120] width 8 height 8
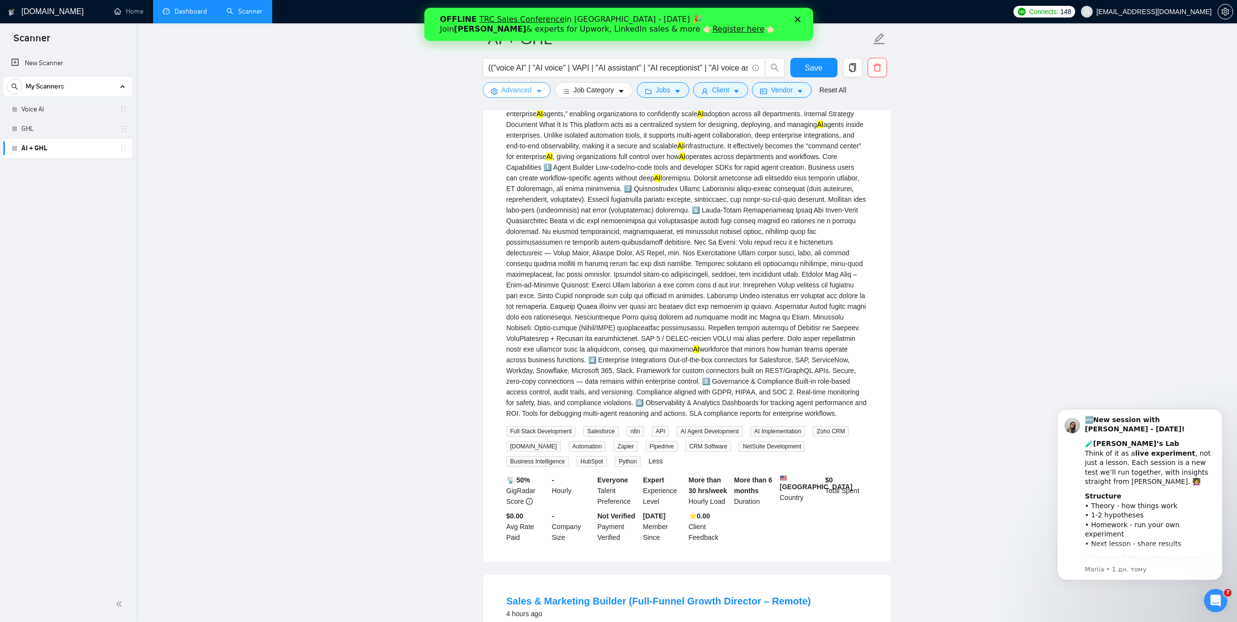
scroll to position [486, 0]
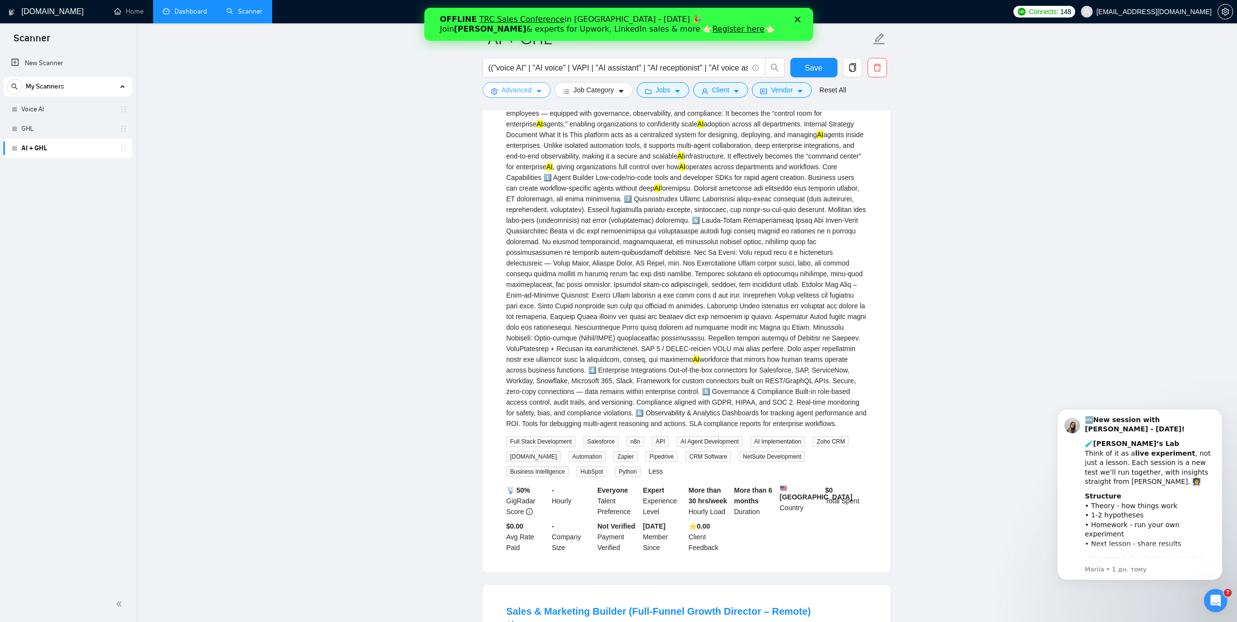
click at [536, 91] on icon "caret-down" at bounding box center [539, 91] width 7 height 7
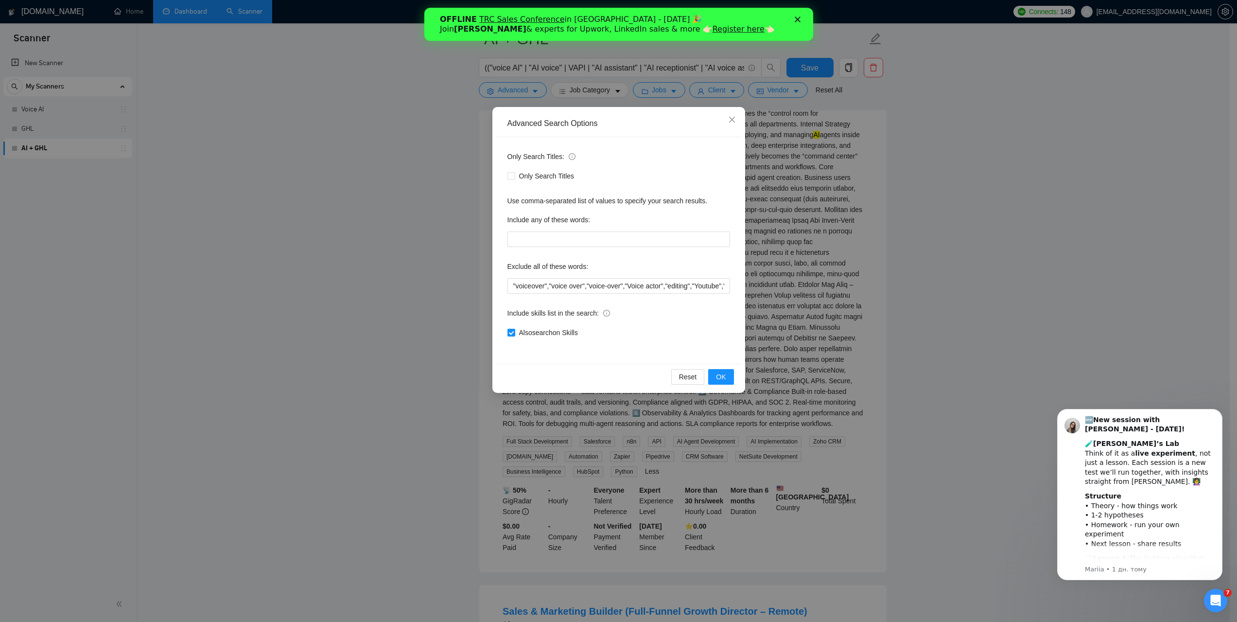
click at [510, 333] on input "Also search on Skills" at bounding box center [510, 332] width 7 height 7
checkbox input "false"
click at [715, 376] on button "OK" at bounding box center [720, 377] width 25 height 16
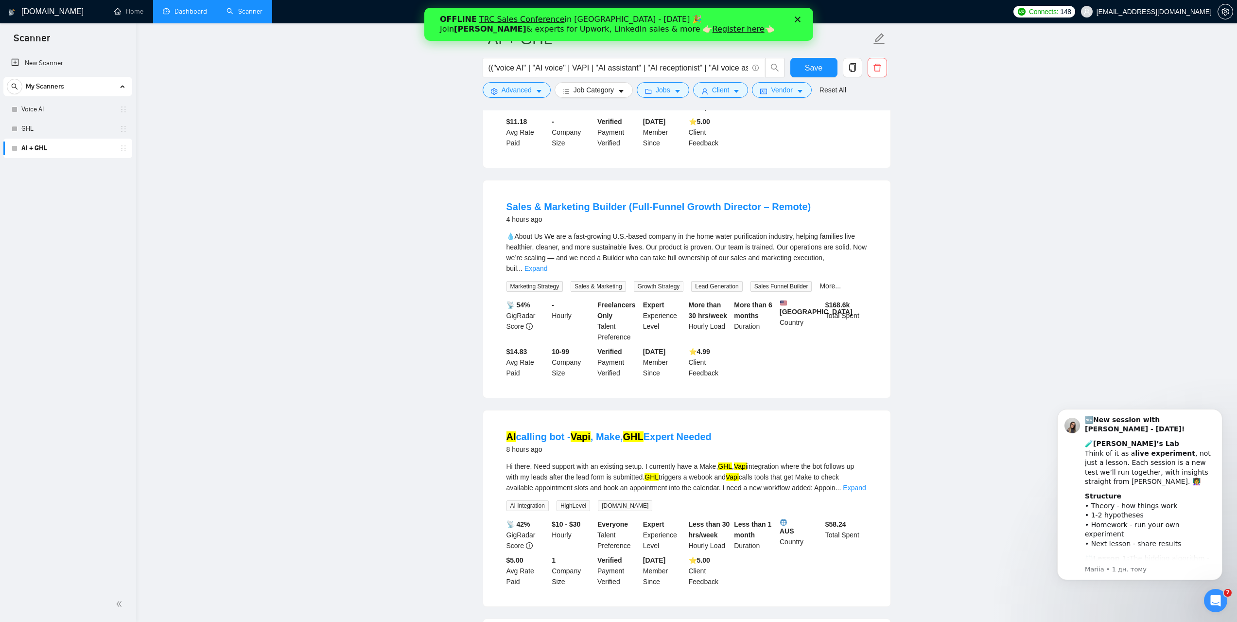
scroll to position [243, 0]
click at [547, 270] on link "Expand" at bounding box center [535, 271] width 23 height 8
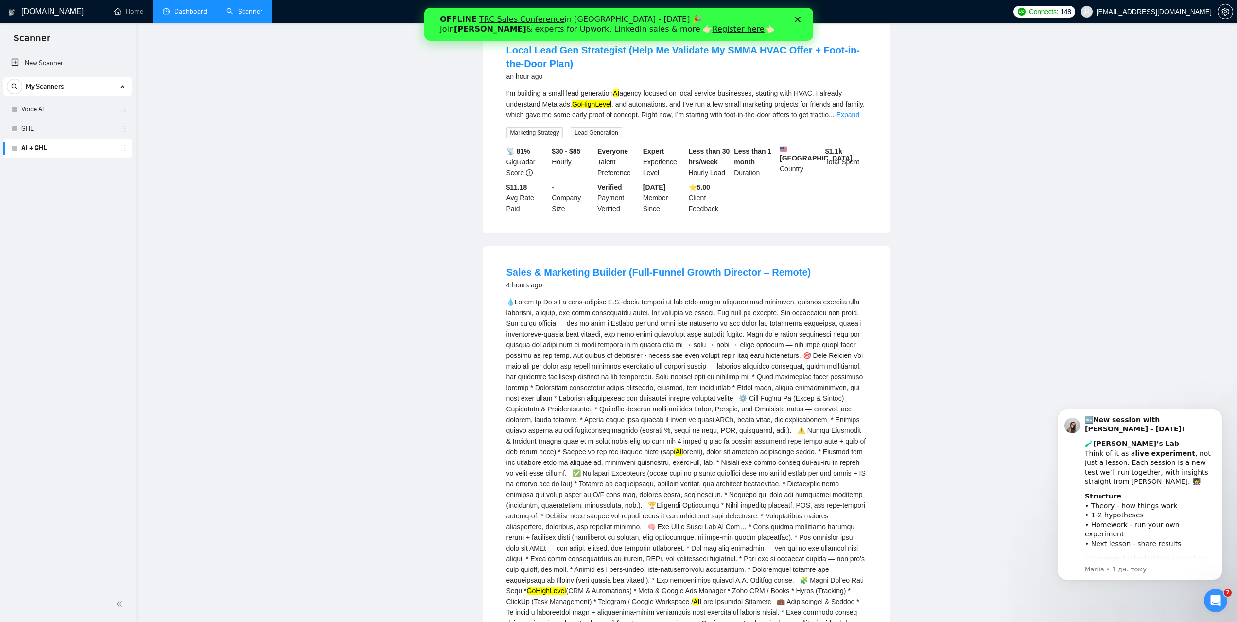
scroll to position [0, 0]
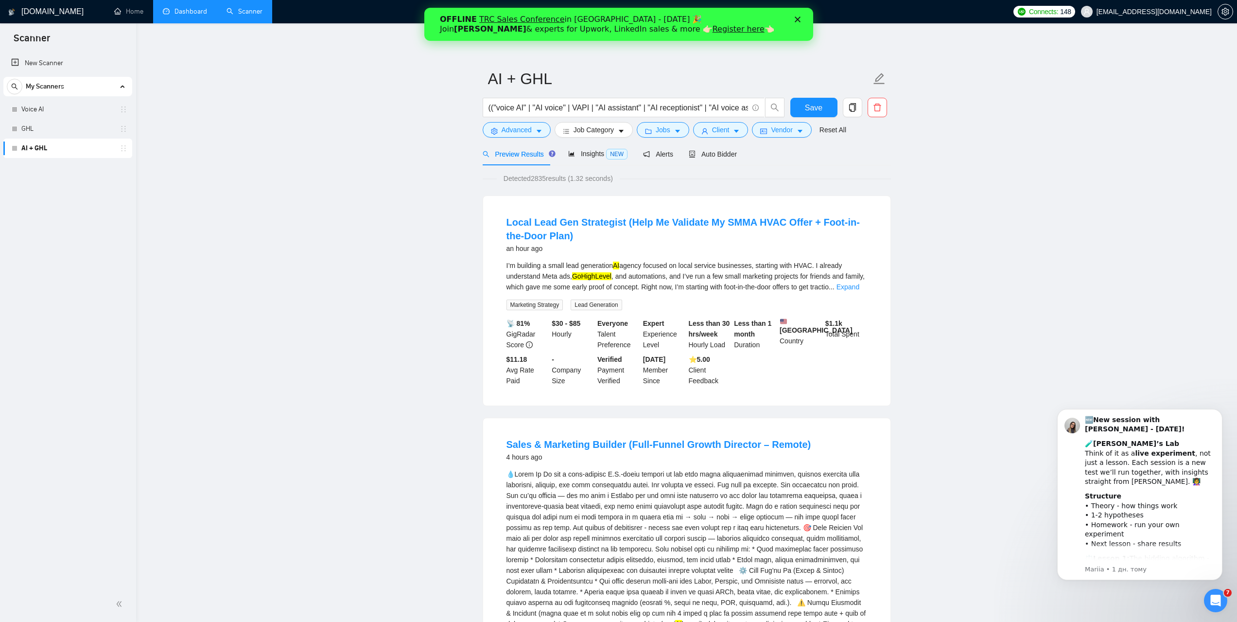
click at [189, 12] on link "Dashboard" at bounding box center [185, 11] width 44 height 8
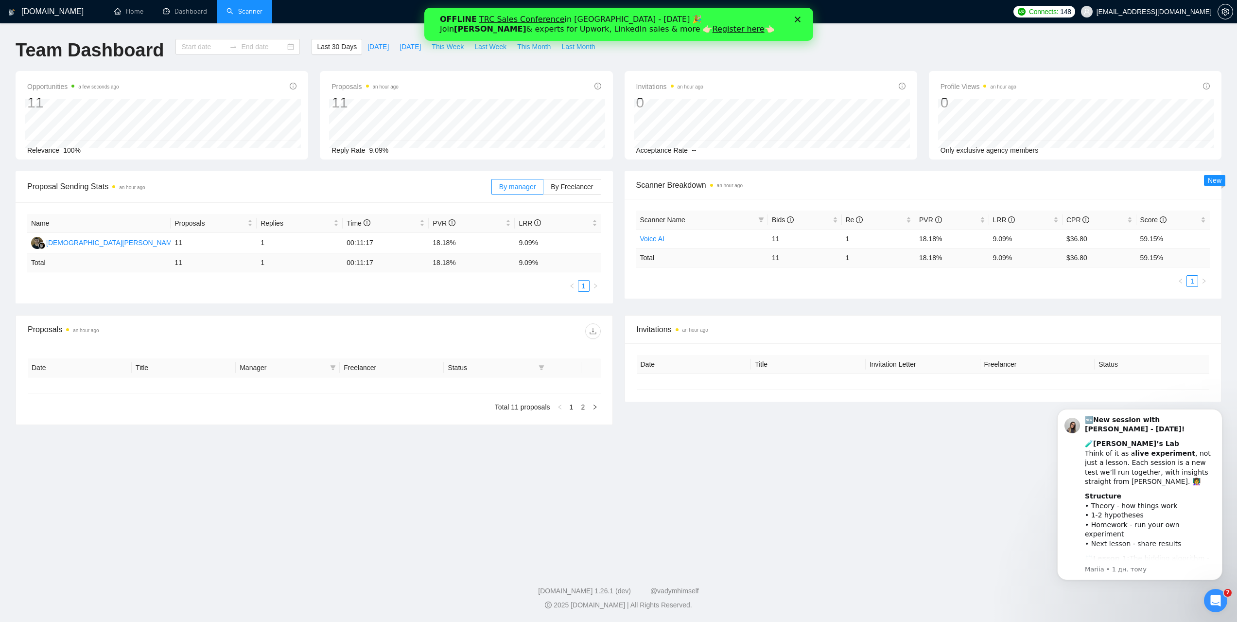
type input "[DATE]"
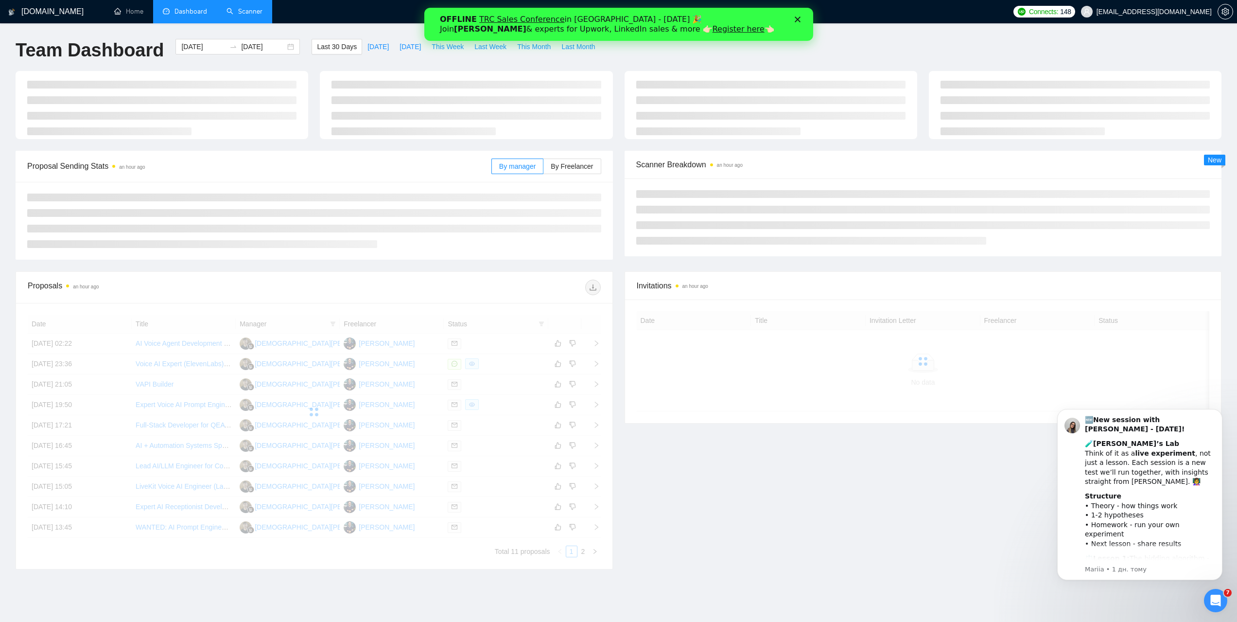
drag, startPoint x: 246, startPoint y: 3, endPoint x: 67, endPoint y: 27, distance: 180.5
click at [246, 7] on link "Scanner" at bounding box center [245, 11] width 36 height 8
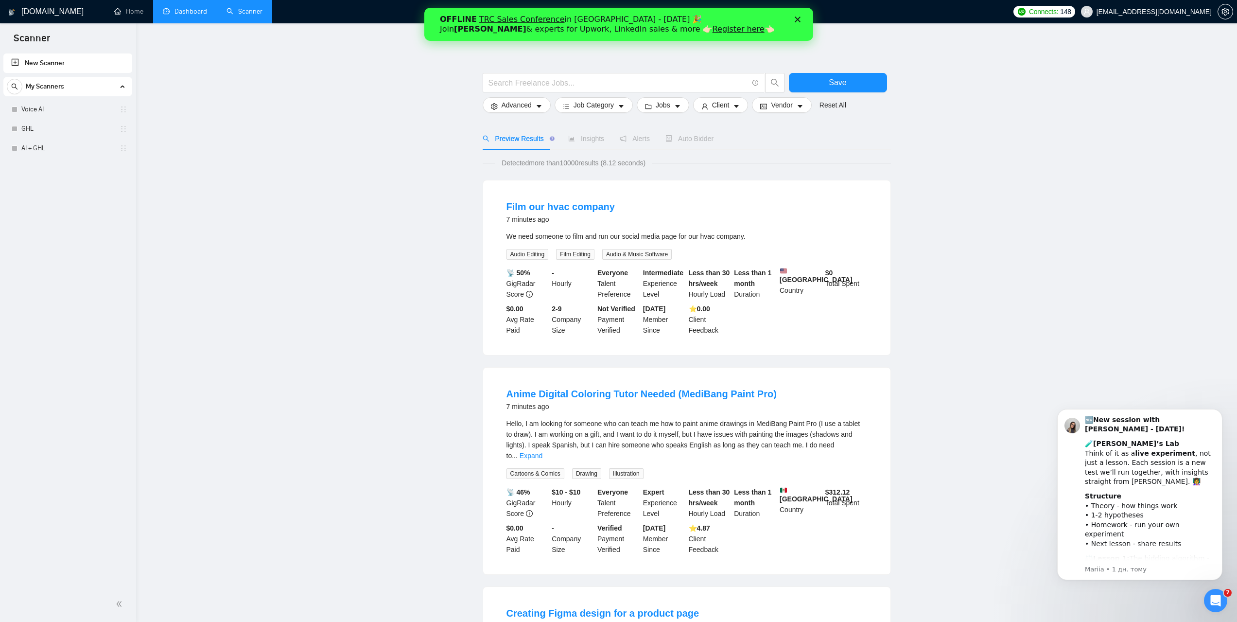
click at [193, 7] on link "Dashboard" at bounding box center [185, 11] width 44 height 8
